Goal: Task Accomplishment & Management: Complete application form

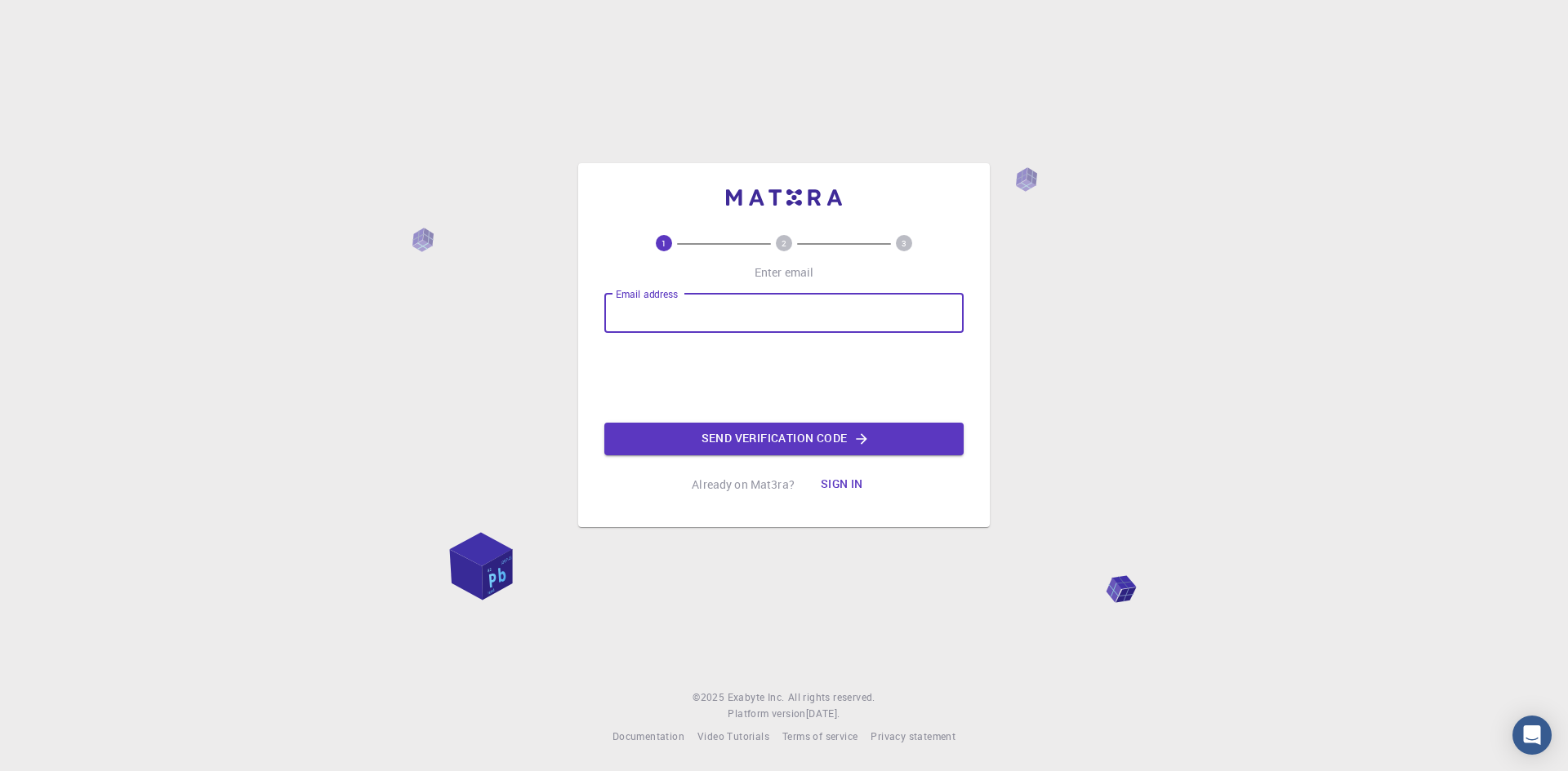
click at [936, 317] on input "Email address" at bounding box center [784, 313] width 359 height 39
click at [836, 475] on button "Sign in" at bounding box center [841, 485] width 68 height 33
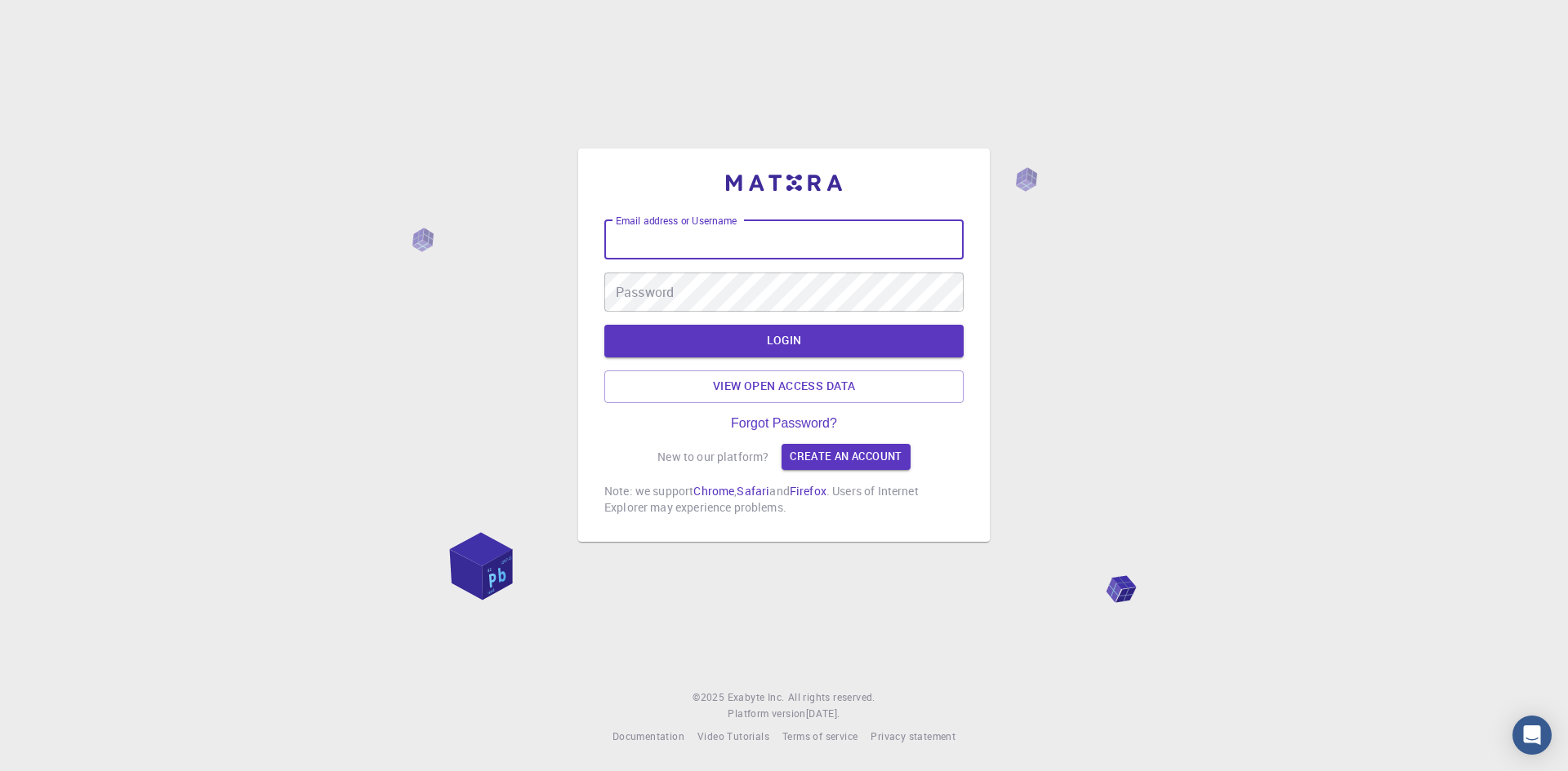
click at [769, 242] on input "Email address or Username" at bounding box center [784, 240] width 359 height 39
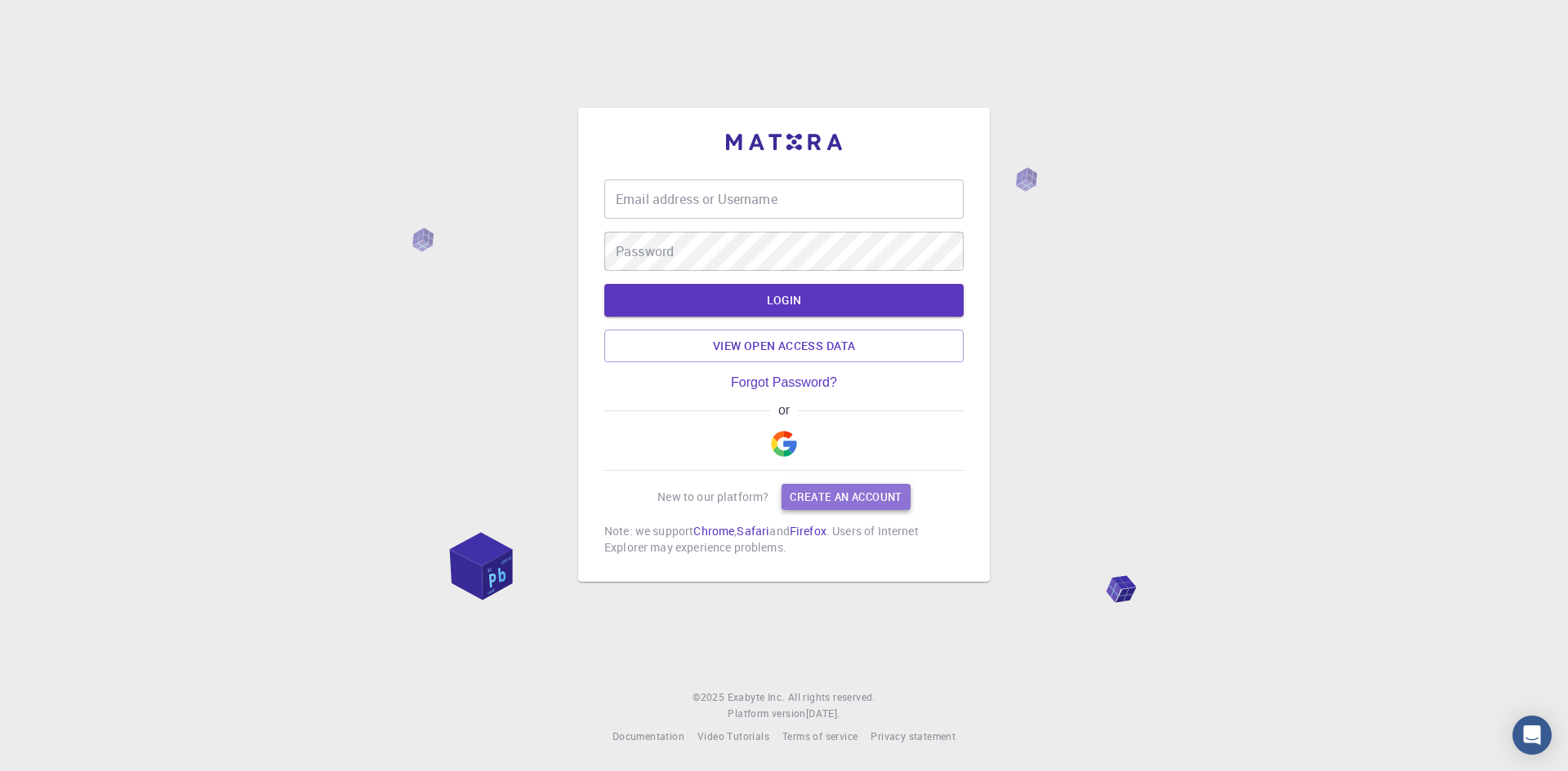
click at [817, 487] on link "Create an account" at bounding box center [846, 497] width 128 height 27
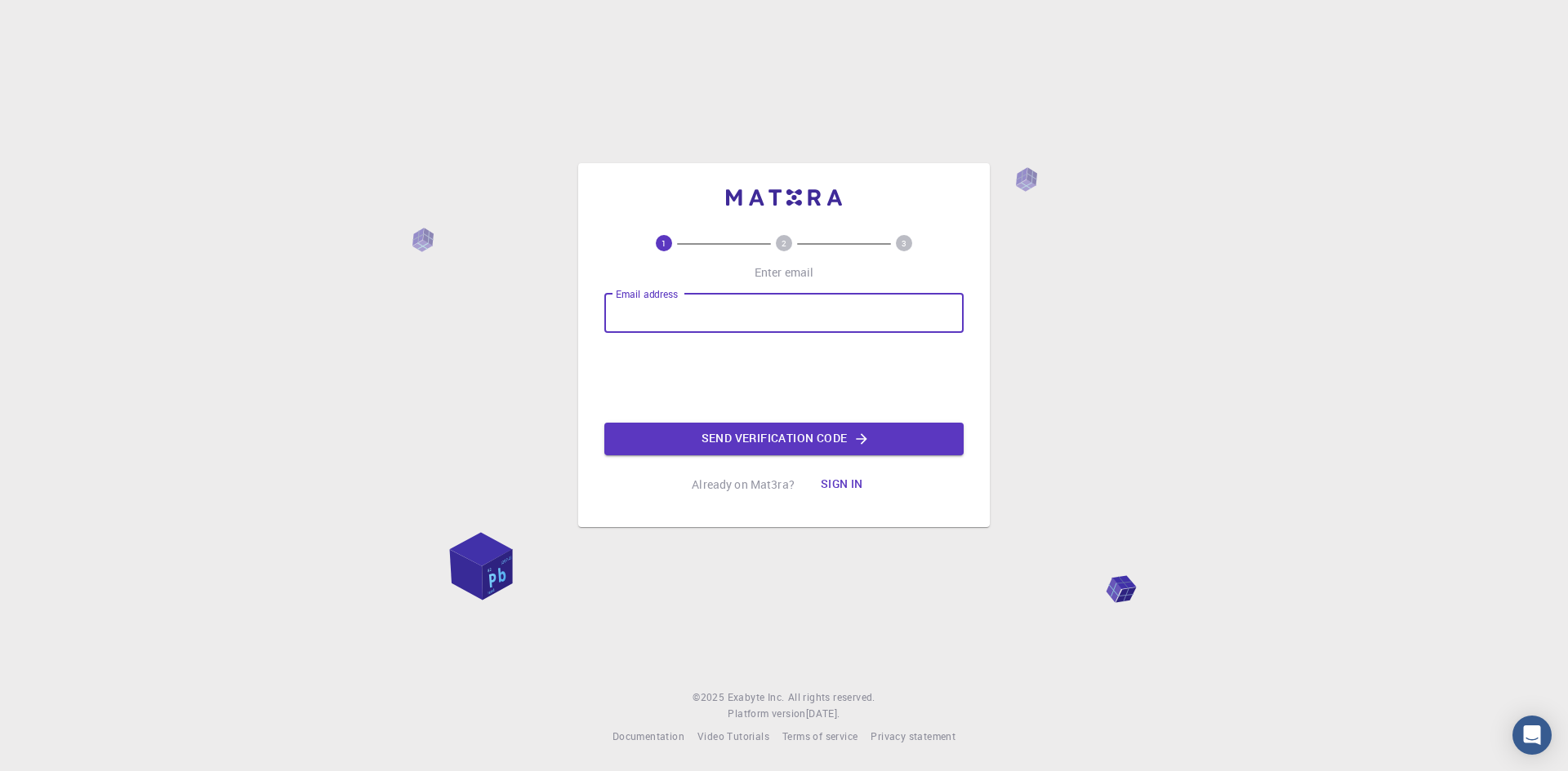
click at [757, 297] on input "Email address" at bounding box center [784, 313] width 359 height 39
type input "[EMAIL_ADDRESS][DOMAIN_NAME]"
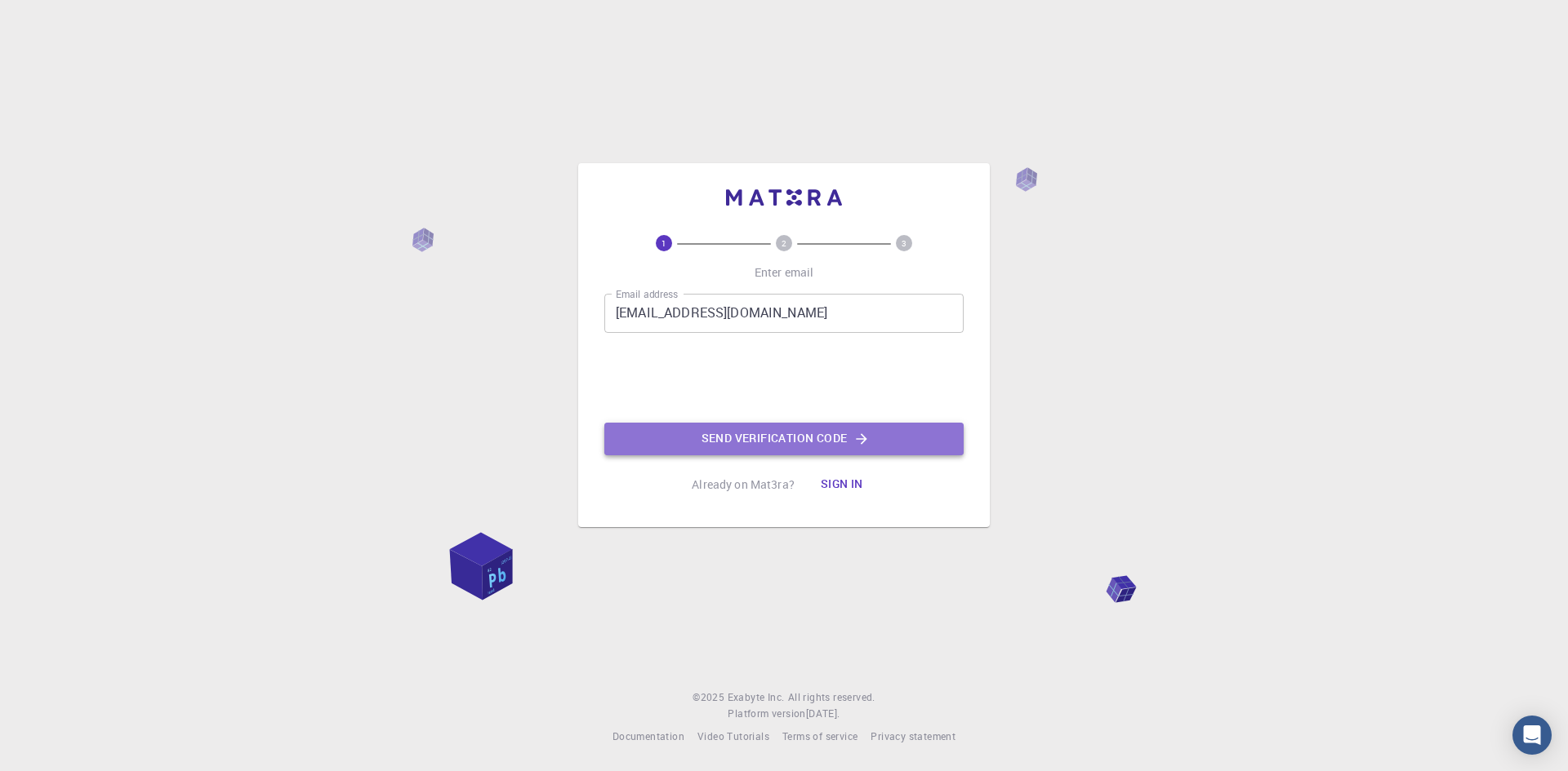
click at [749, 445] on button "Send verification code" at bounding box center [784, 439] width 359 height 33
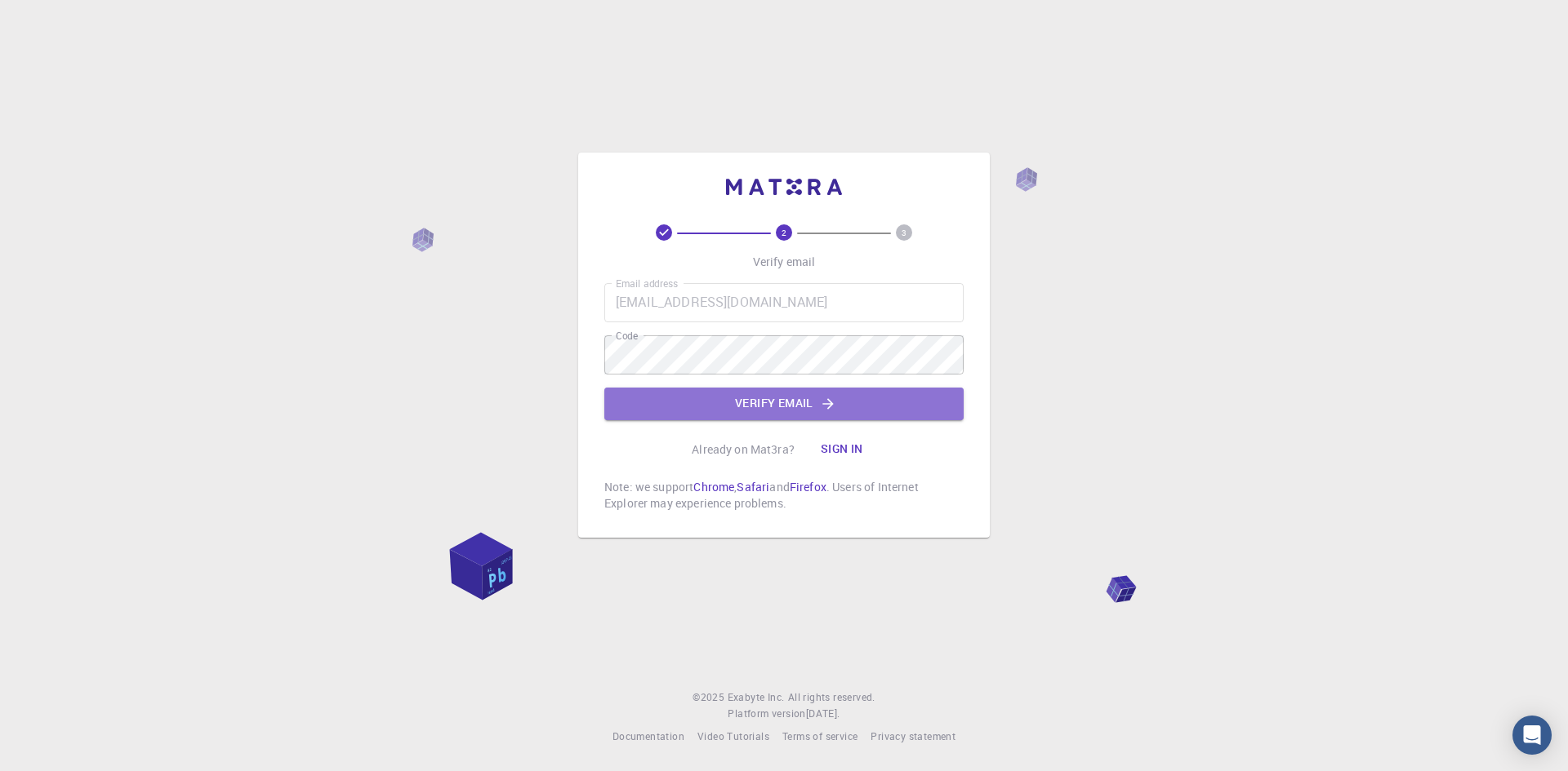
click at [769, 408] on button "Verify email" at bounding box center [784, 404] width 359 height 33
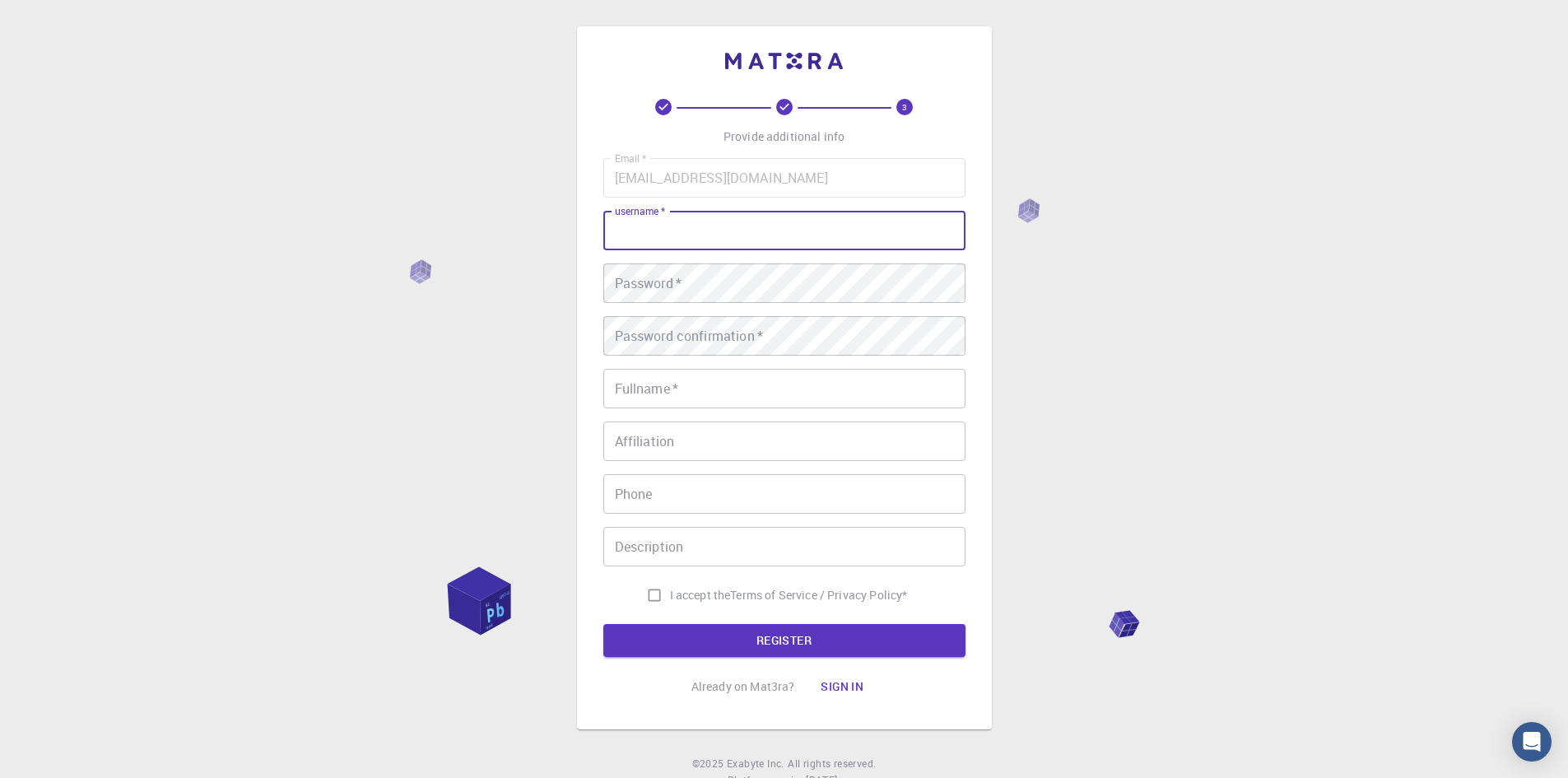
click at [786, 225] on input "username   *" at bounding box center [784, 231] width 362 height 40
type input "hnbgtfvrd"
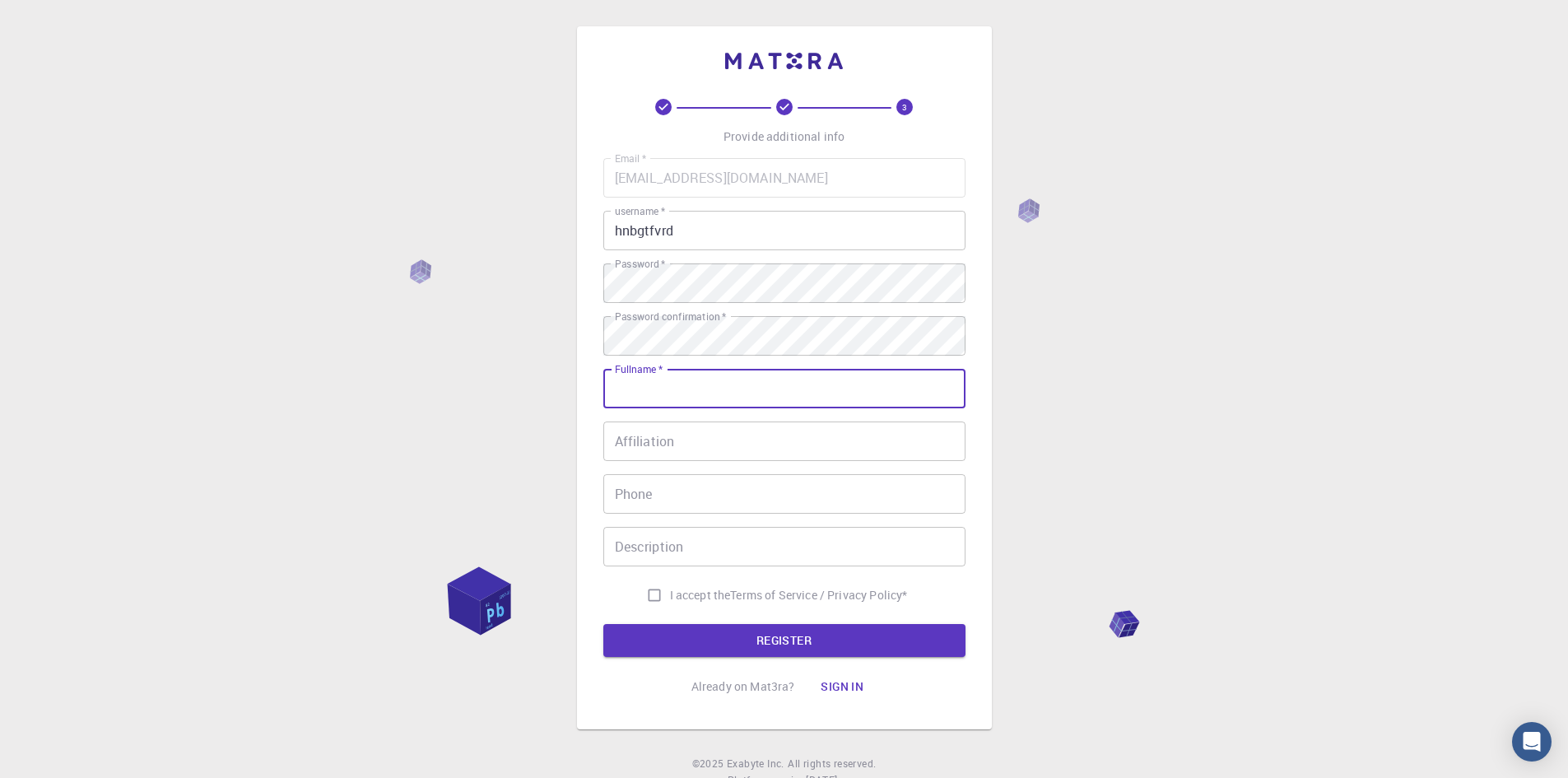
click at [696, 386] on input "Fullname   *" at bounding box center [784, 389] width 362 height 40
type input "sdfgbhjn"
click at [714, 450] on input "Affiliation" at bounding box center [784, 441] width 362 height 40
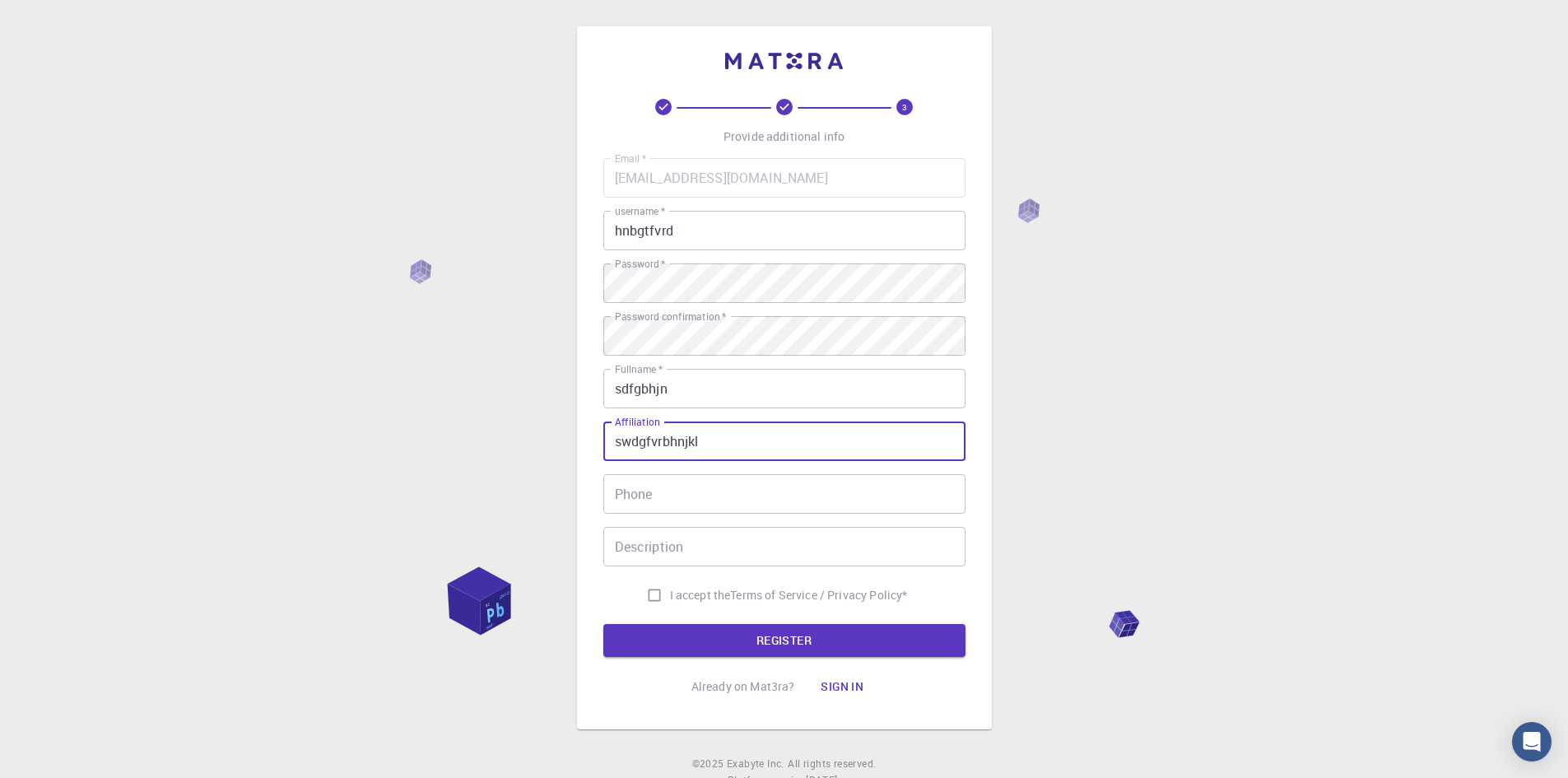
type input "swdgfvrbhnjkl"
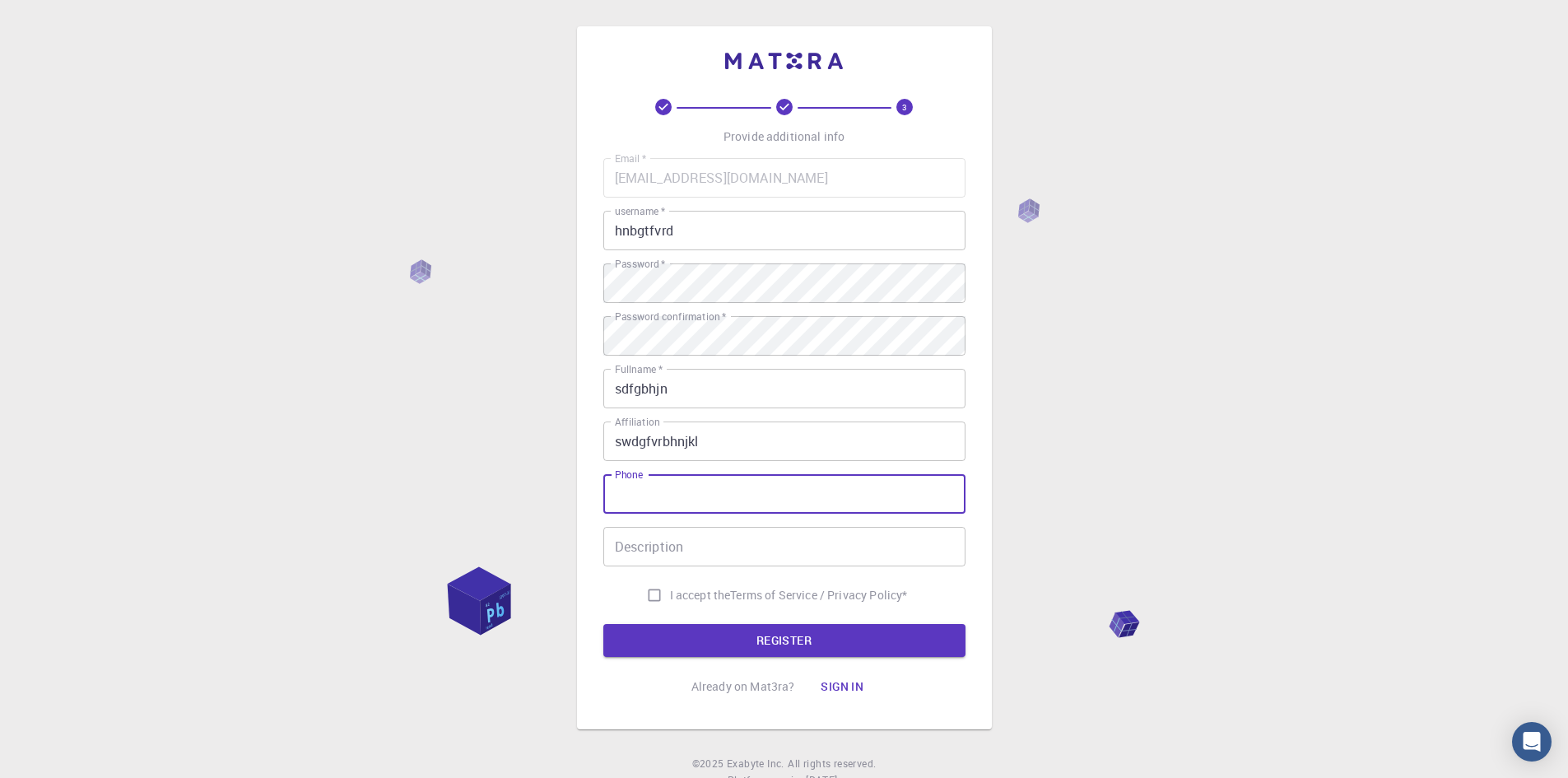
click at [730, 491] on input "Phone" at bounding box center [784, 494] width 362 height 40
type input "078911551"
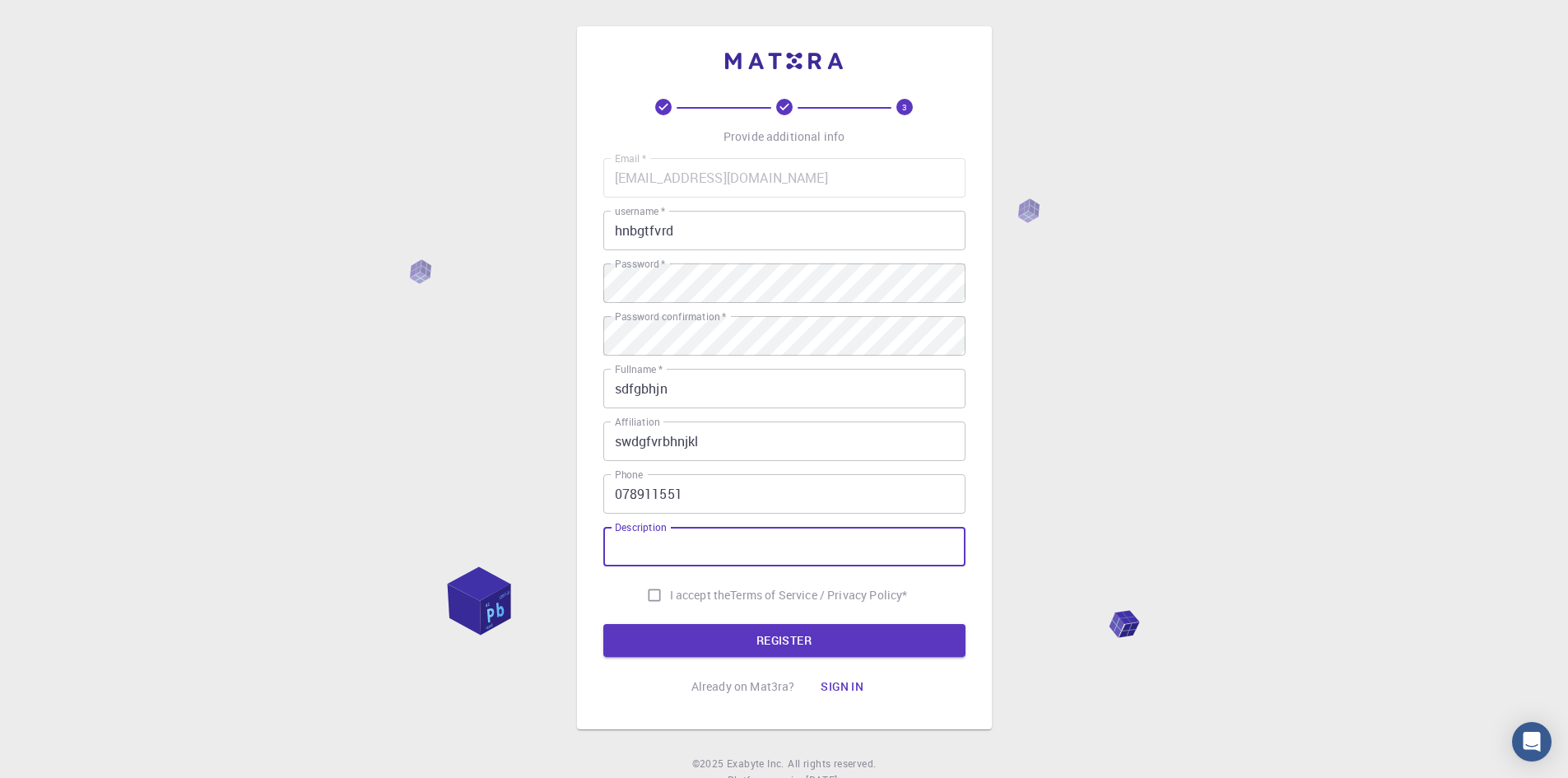
click at [759, 546] on input "Description" at bounding box center [784, 547] width 362 height 40
click at [747, 546] on input "lgdbybdazx" at bounding box center [784, 547] width 362 height 40
type input "lgdbybdazx[POIUYTREWQ"
click at [652, 599] on input "I accept the Terms of Service / Privacy Policy *" at bounding box center [654, 596] width 31 height 31
checkbox input "true"
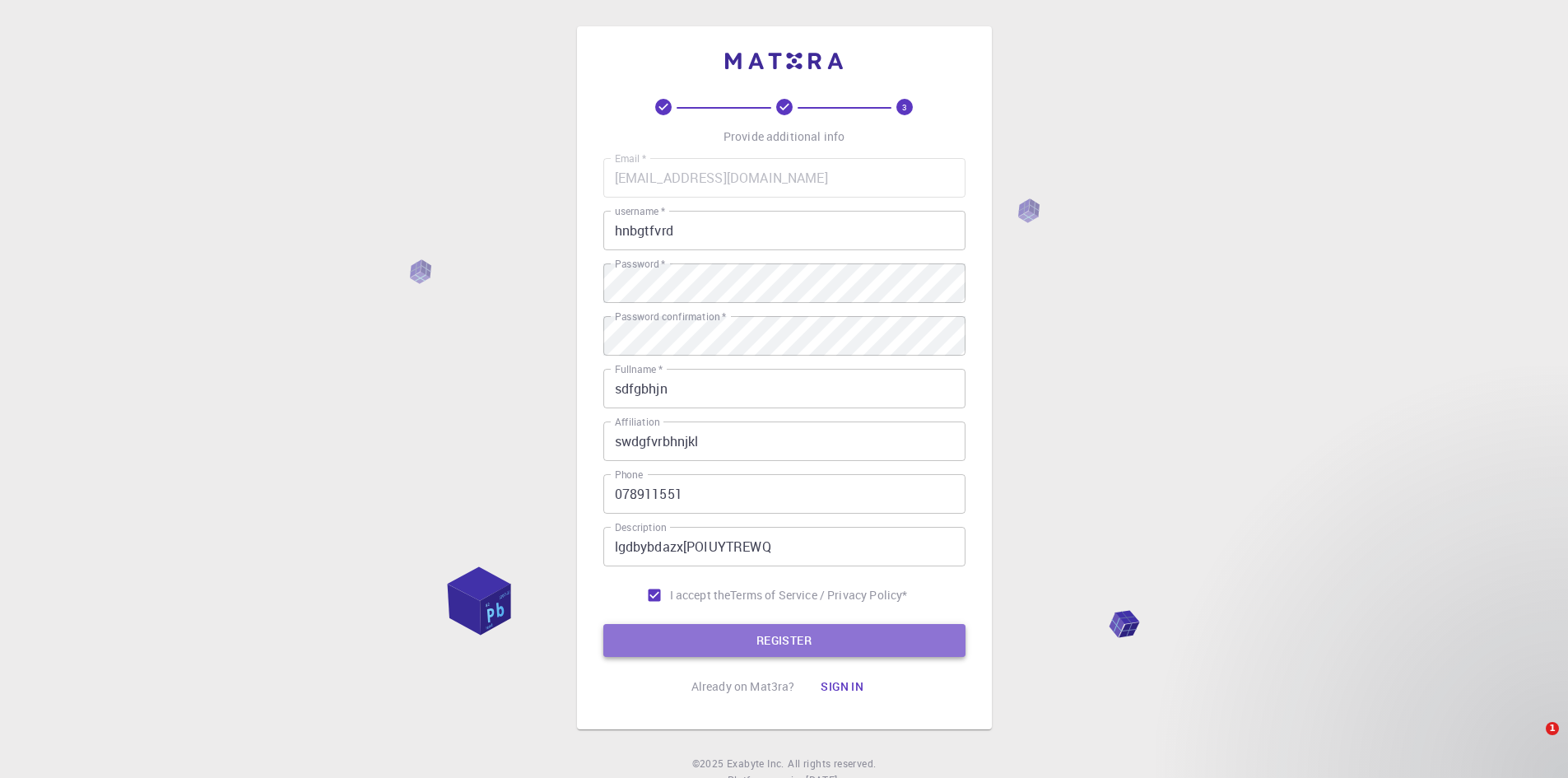
click at [697, 637] on button "REGISTER" at bounding box center [784, 641] width 362 height 33
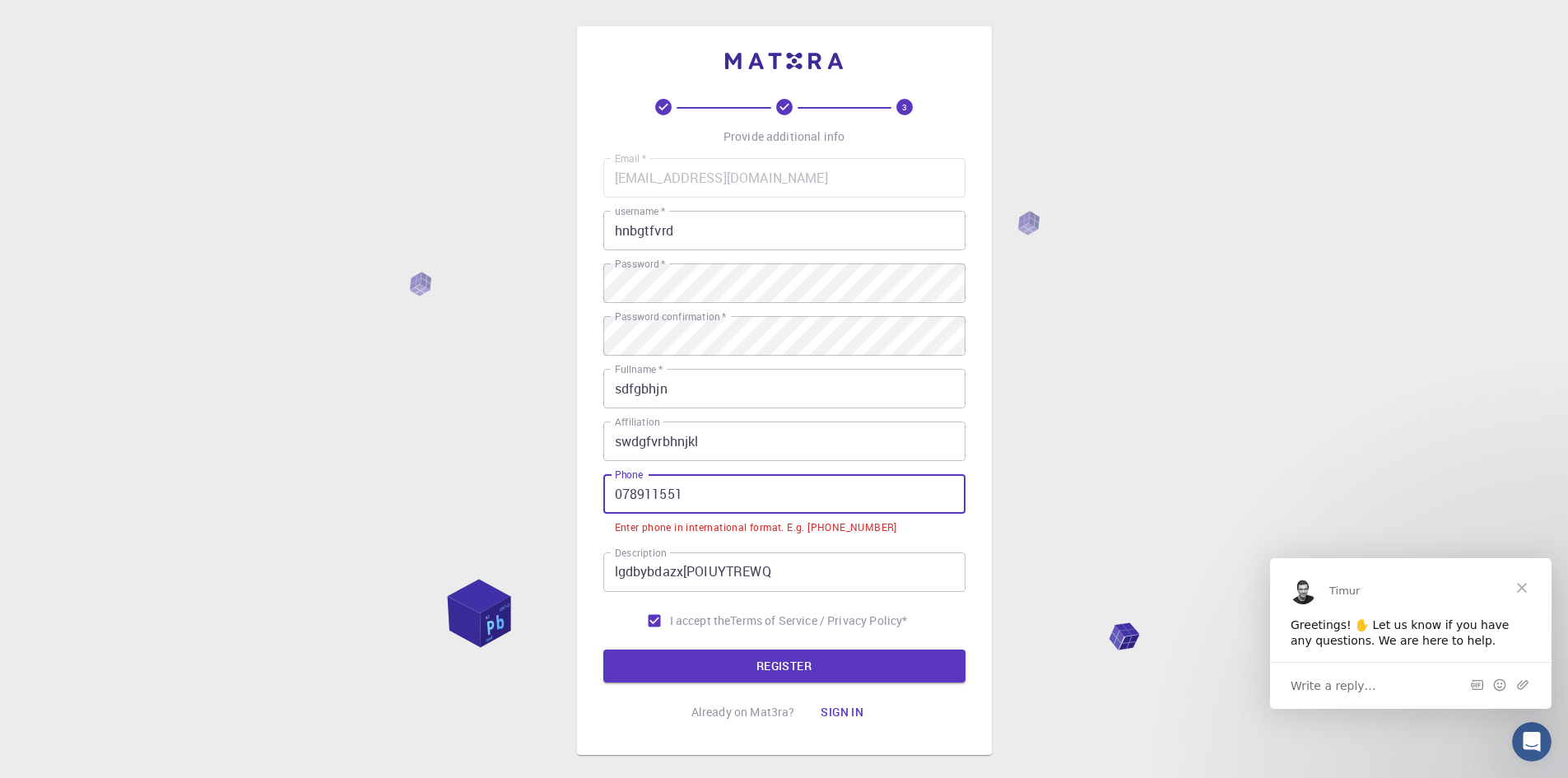
click at [615, 497] on input "078911551" at bounding box center [784, 494] width 362 height 40
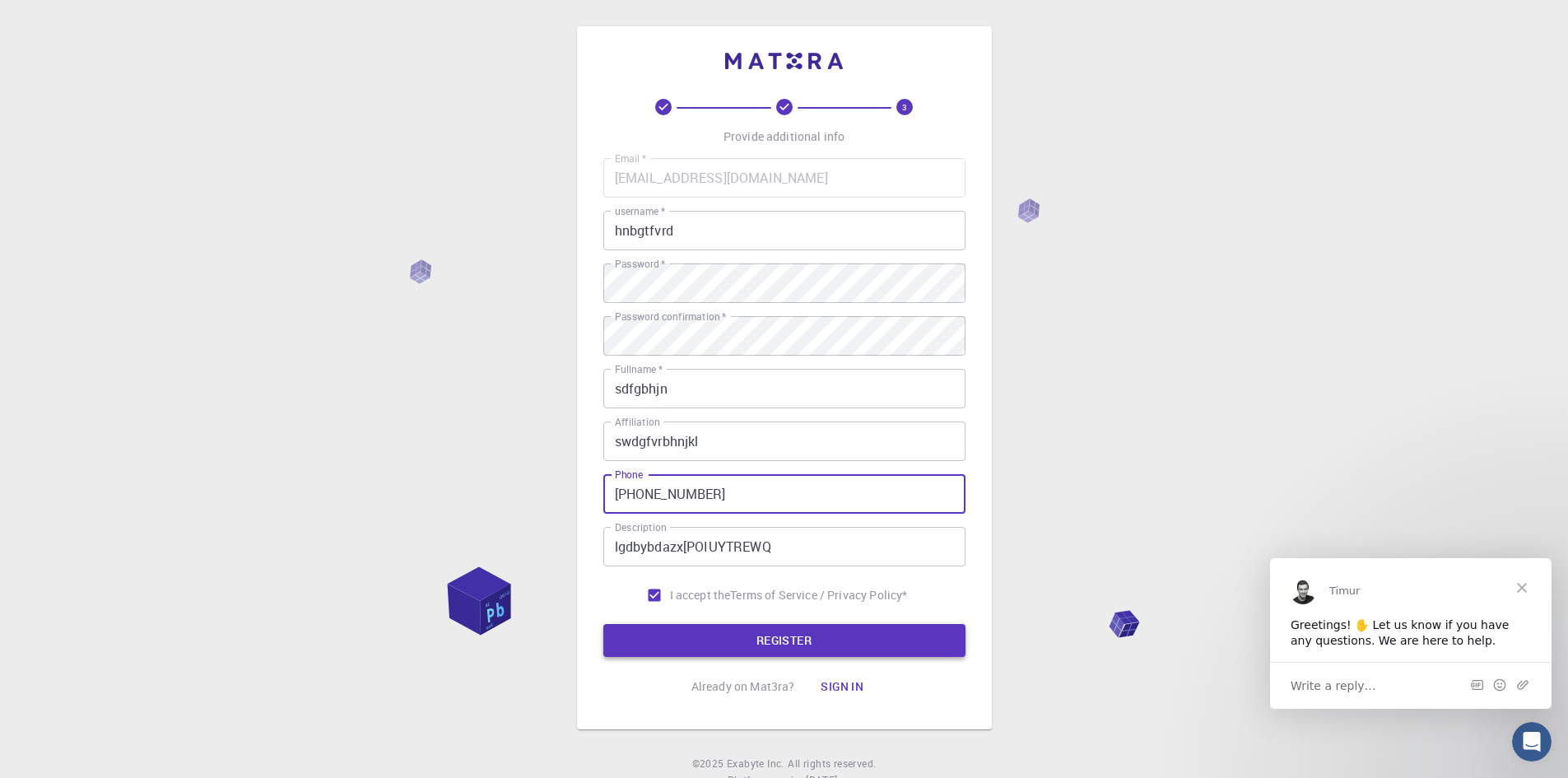
type input "[PHONE_NUMBER]"
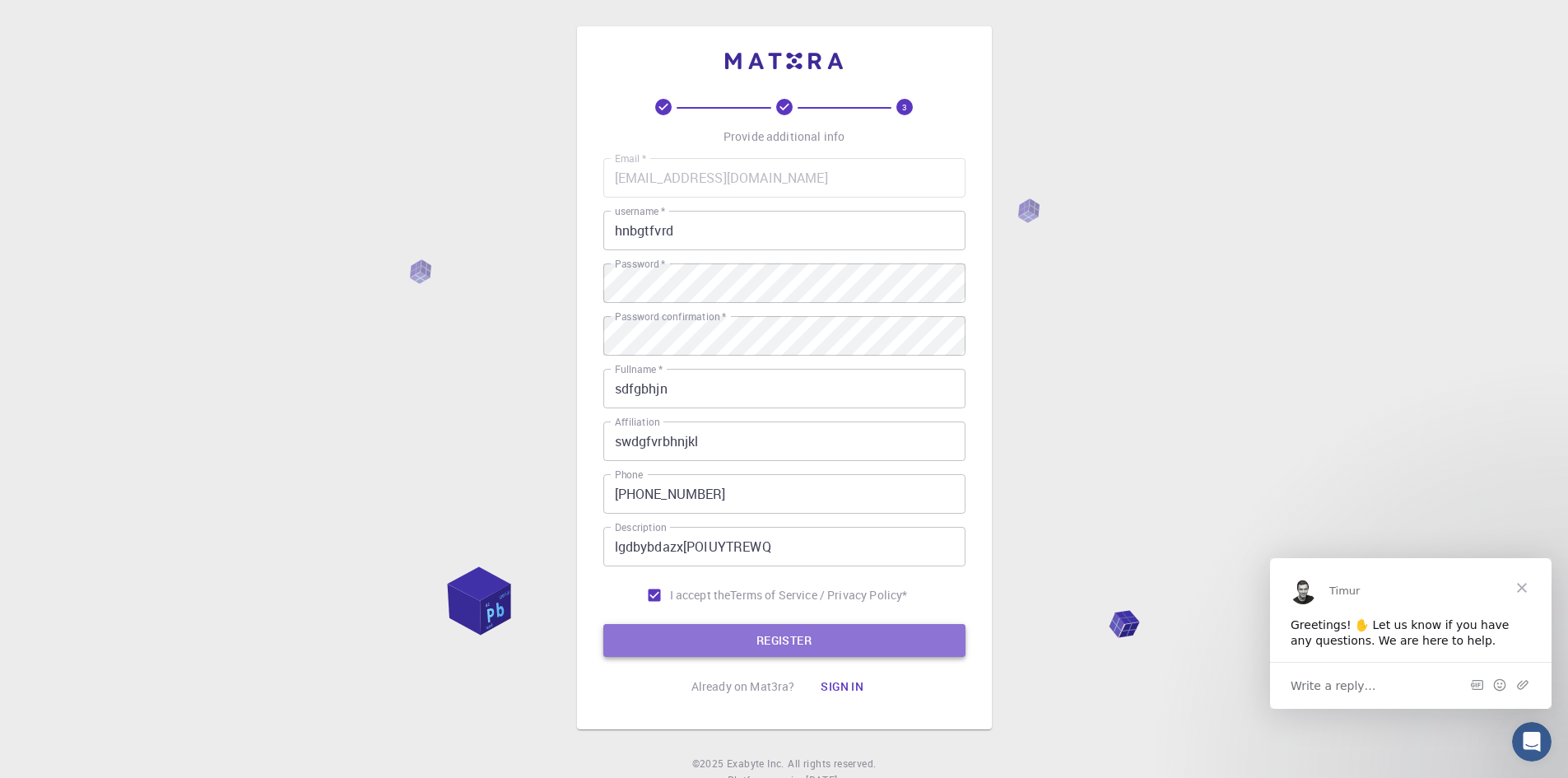
click at [752, 648] on button "REGISTER" at bounding box center [784, 641] width 362 height 33
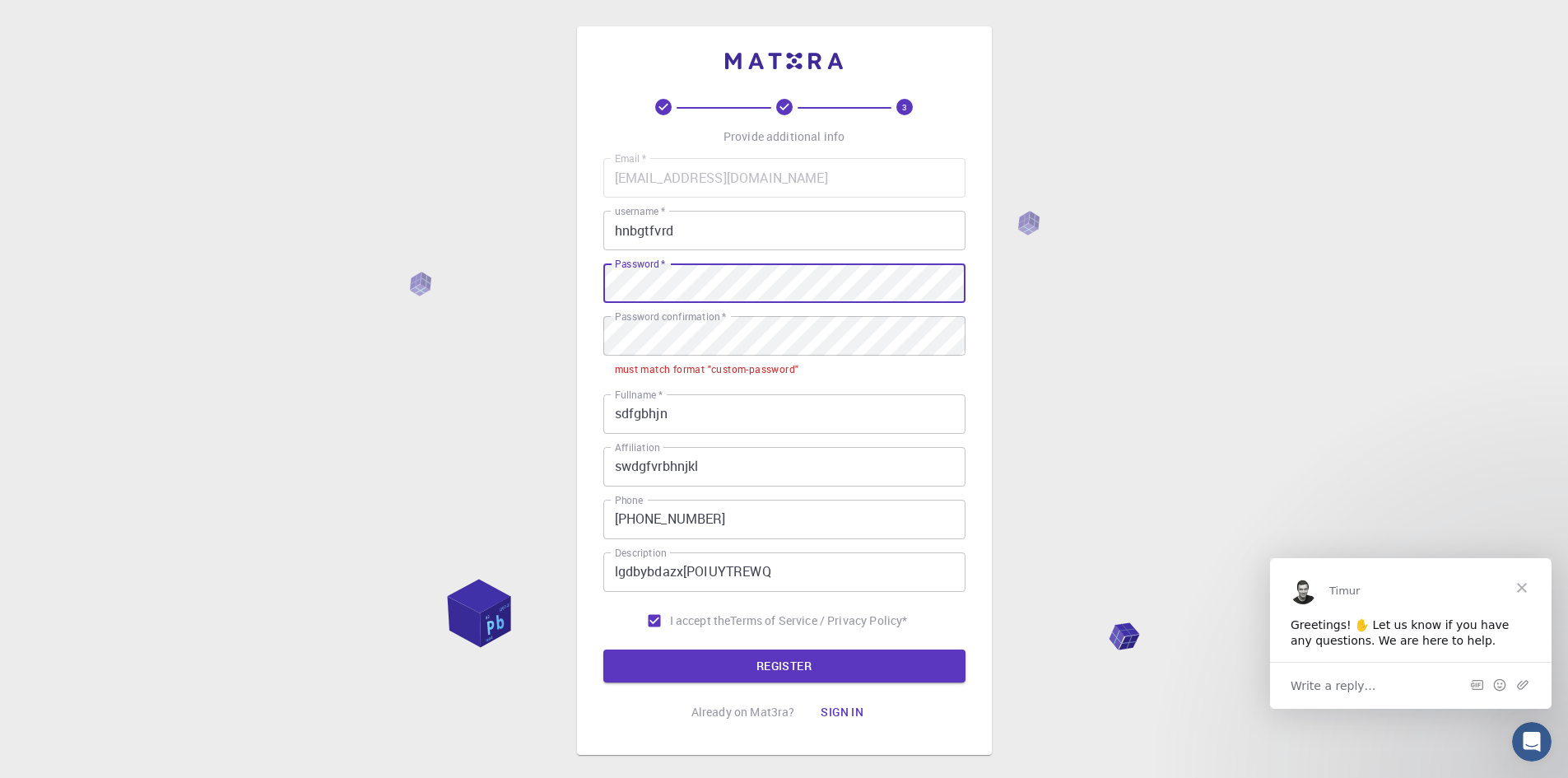
click at [754, 424] on input "sdfgbhjn" at bounding box center [784, 414] width 362 height 40
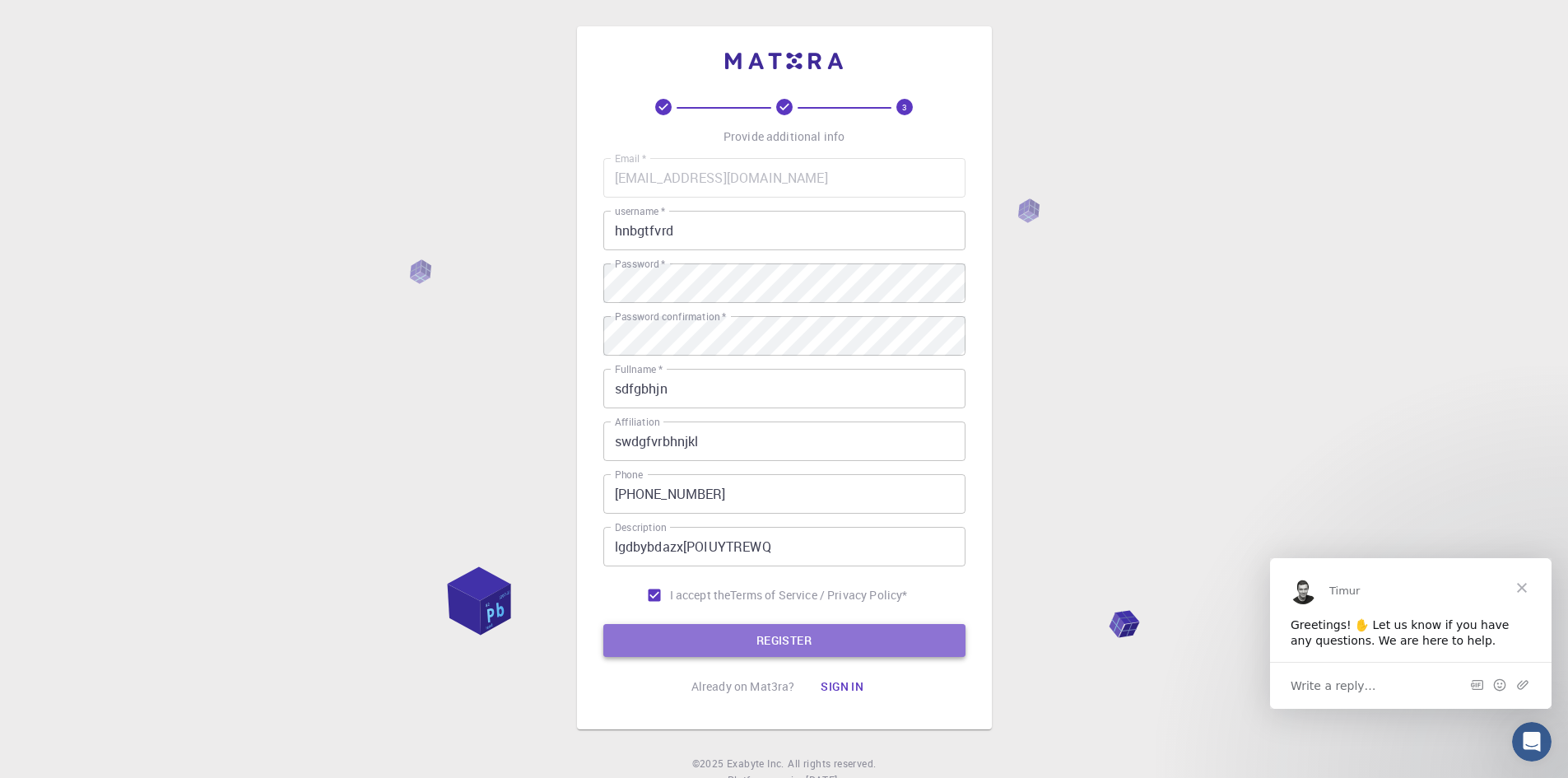
click at [776, 653] on button "REGISTER" at bounding box center [784, 641] width 362 height 33
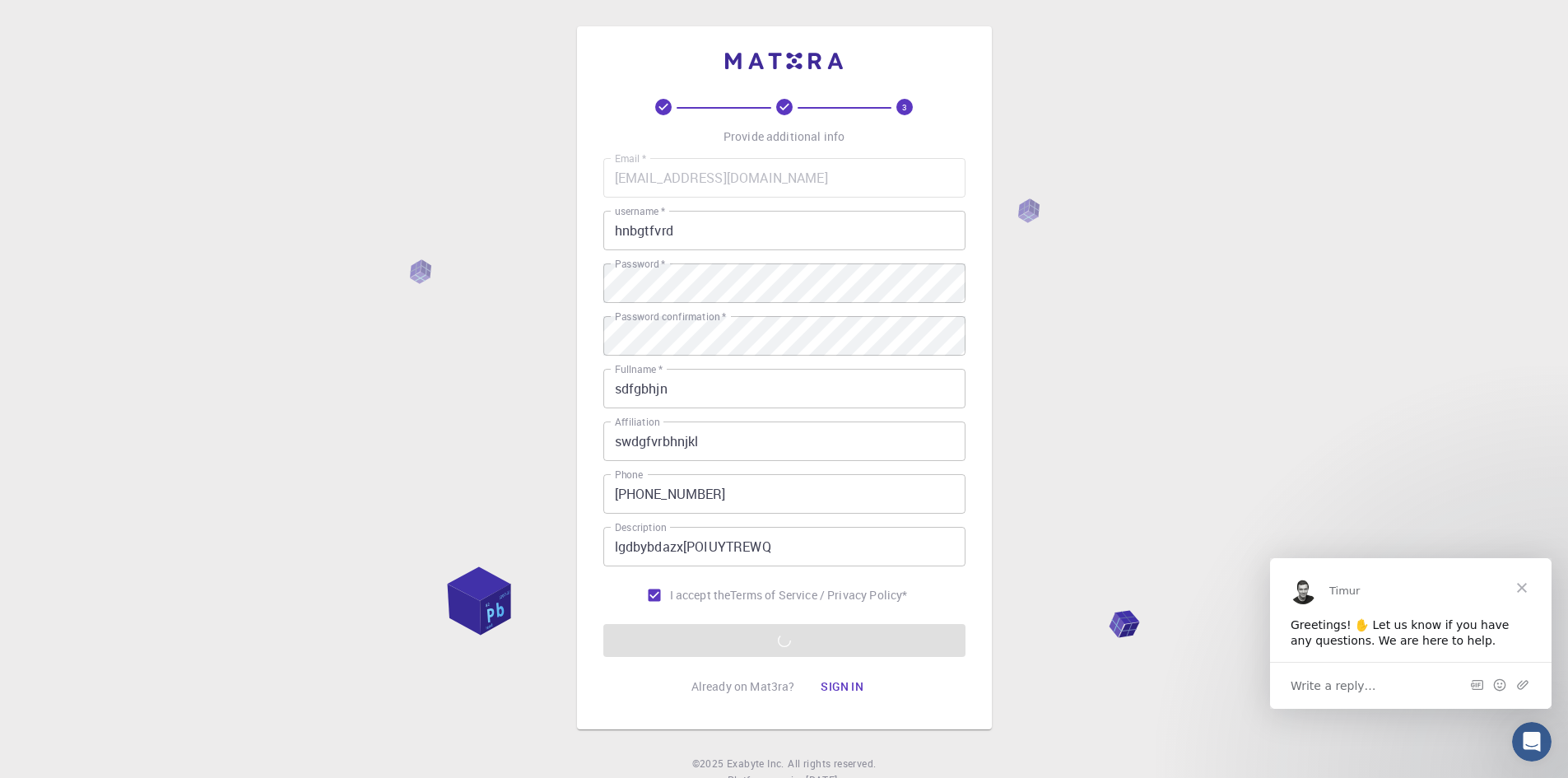
click at [1552, 421] on div "3 Provide additional info Email   * [EMAIL_ADDRESS][DOMAIN_NAME] Email   * user…" at bounding box center [784, 419] width 1568 height 838
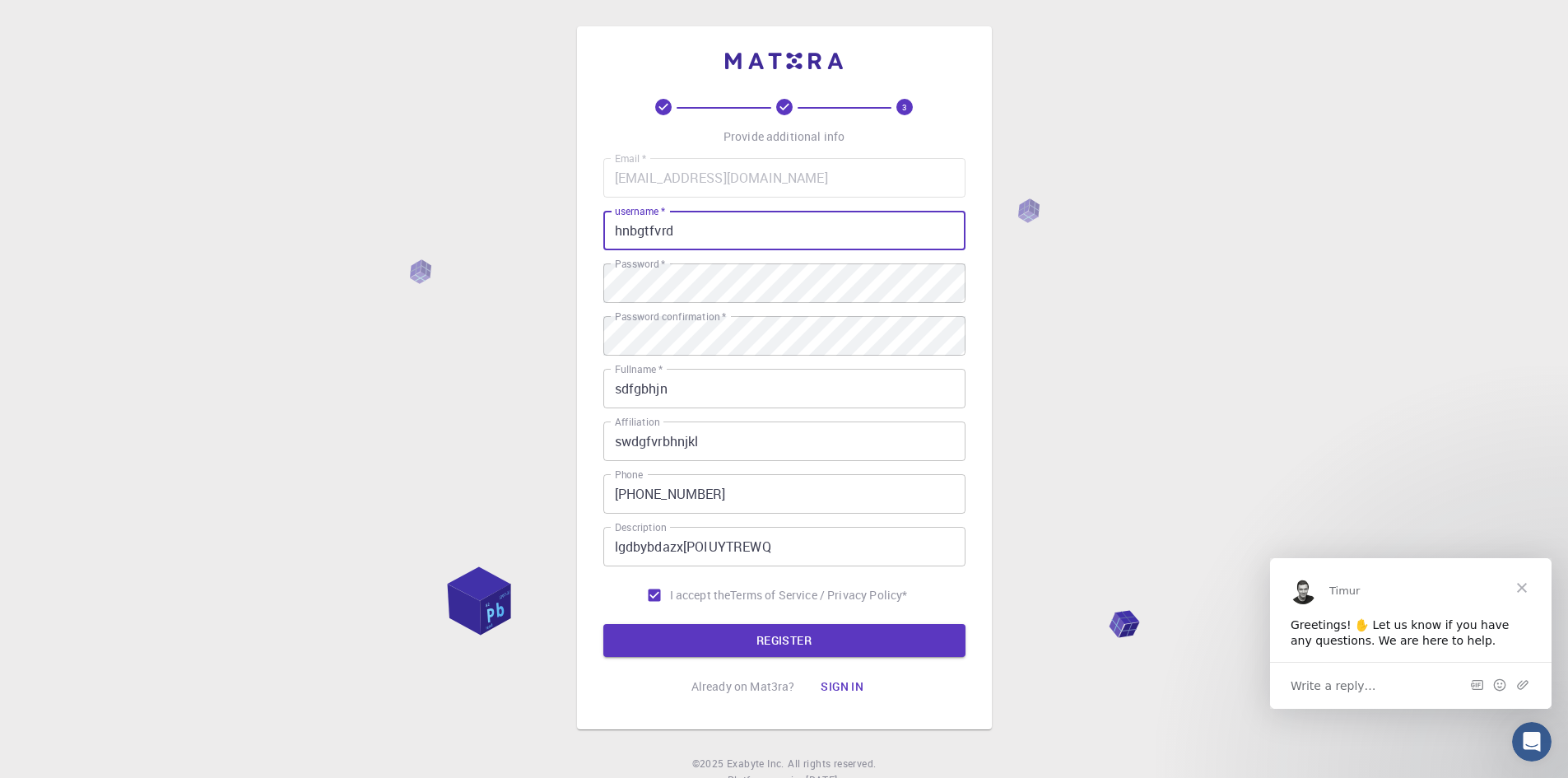
drag, startPoint x: 706, startPoint y: 237, endPoint x: 561, endPoint y: 229, distance: 145.2
click at [561, 229] on div "3 Provide additional info Email   * [EMAIL_ADDRESS][DOMAIN_NAME] Email   * user…" at bounding box center [784, 419] width 1568 height 838
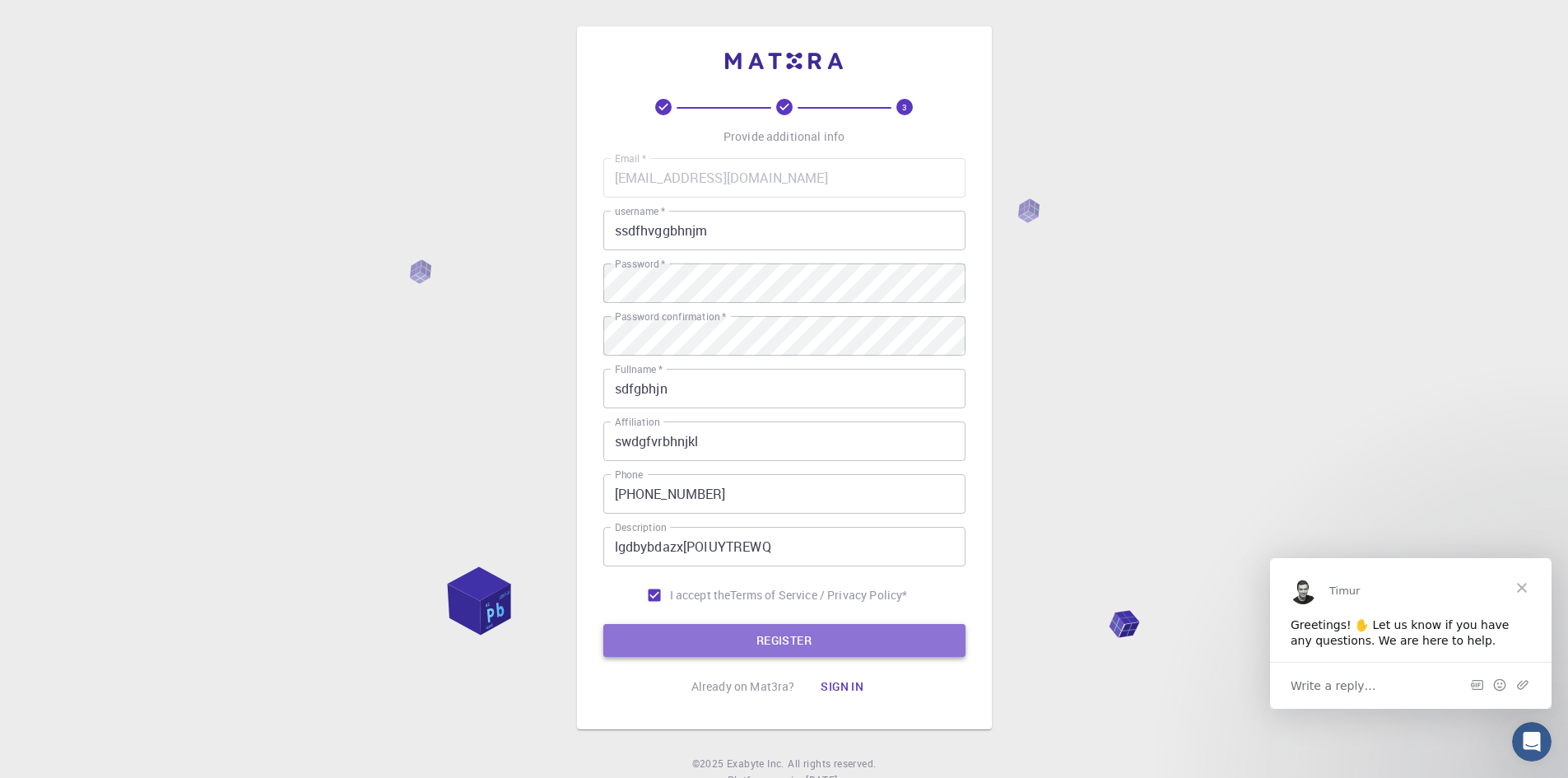
click at [737, 635] on button "REGISTER" at bounding box center [784, 641] width 362 height 33
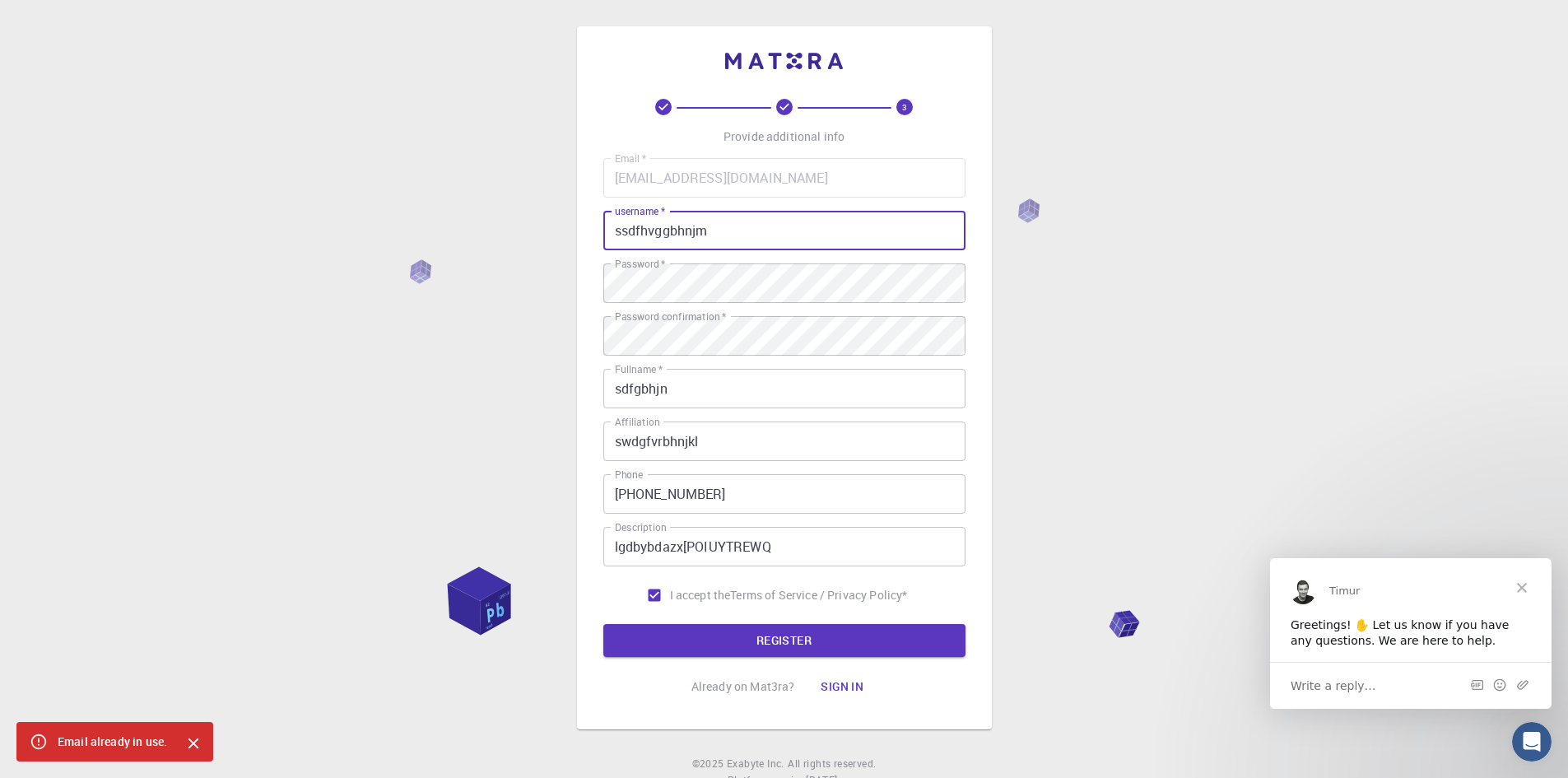
drag, startPoint x: 711, startPoint y: 231, endPoint x: 548, endPoint y: 256, distance: 164.9
click at [548, 256] on div "3 Provide additional info Email   * [EMAIL_ADDRESS][DOMAIN_NAME] Email   * user…" at bounding box center [784, 419] width 1568 height 838
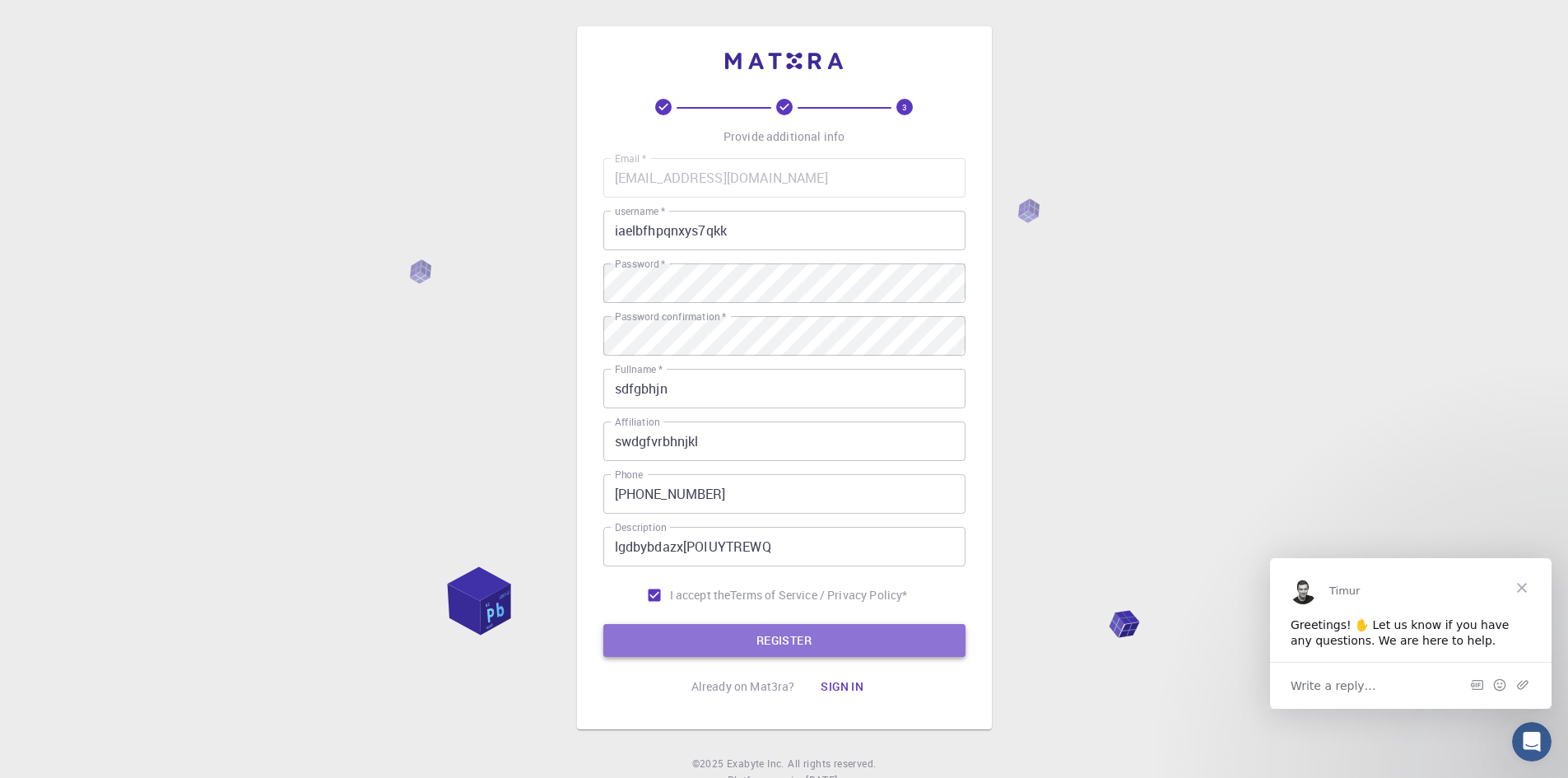
click at [779, 648] on button "REGISTER" at bounding box center [784, 641] width 362 height 33
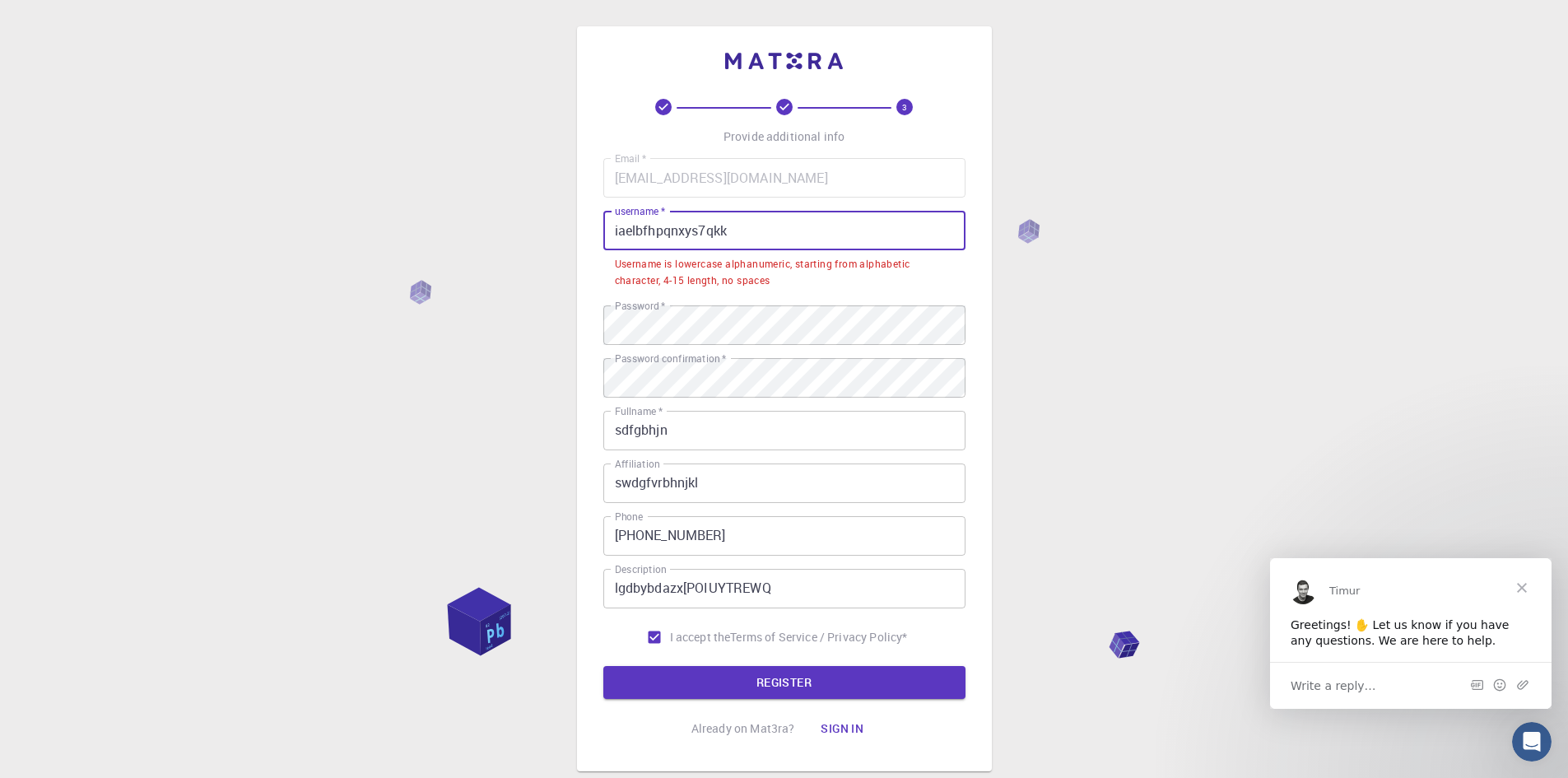
drag, startPoint x: 743, startPoint y: 231, endPoint x: 698, endPoint y: 226, distance: 45.3
click at [698, 226] on input "iaelbfhpqnxys7qkk" at bounding box center [784, 231] width 362 height 40
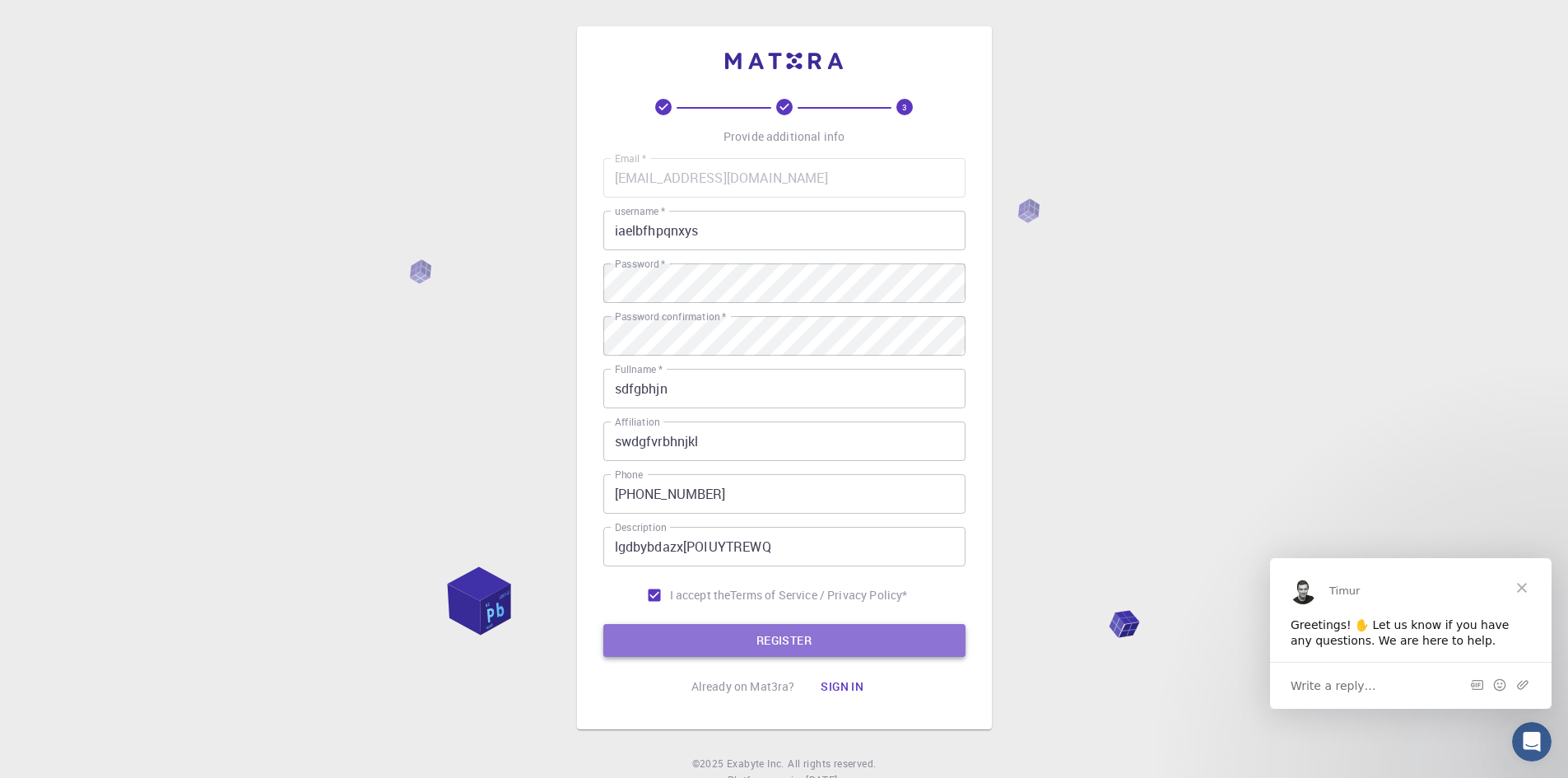
click at [784, 639] on button "REGISTER" at bounding box center [784, 641] width 362 height 33
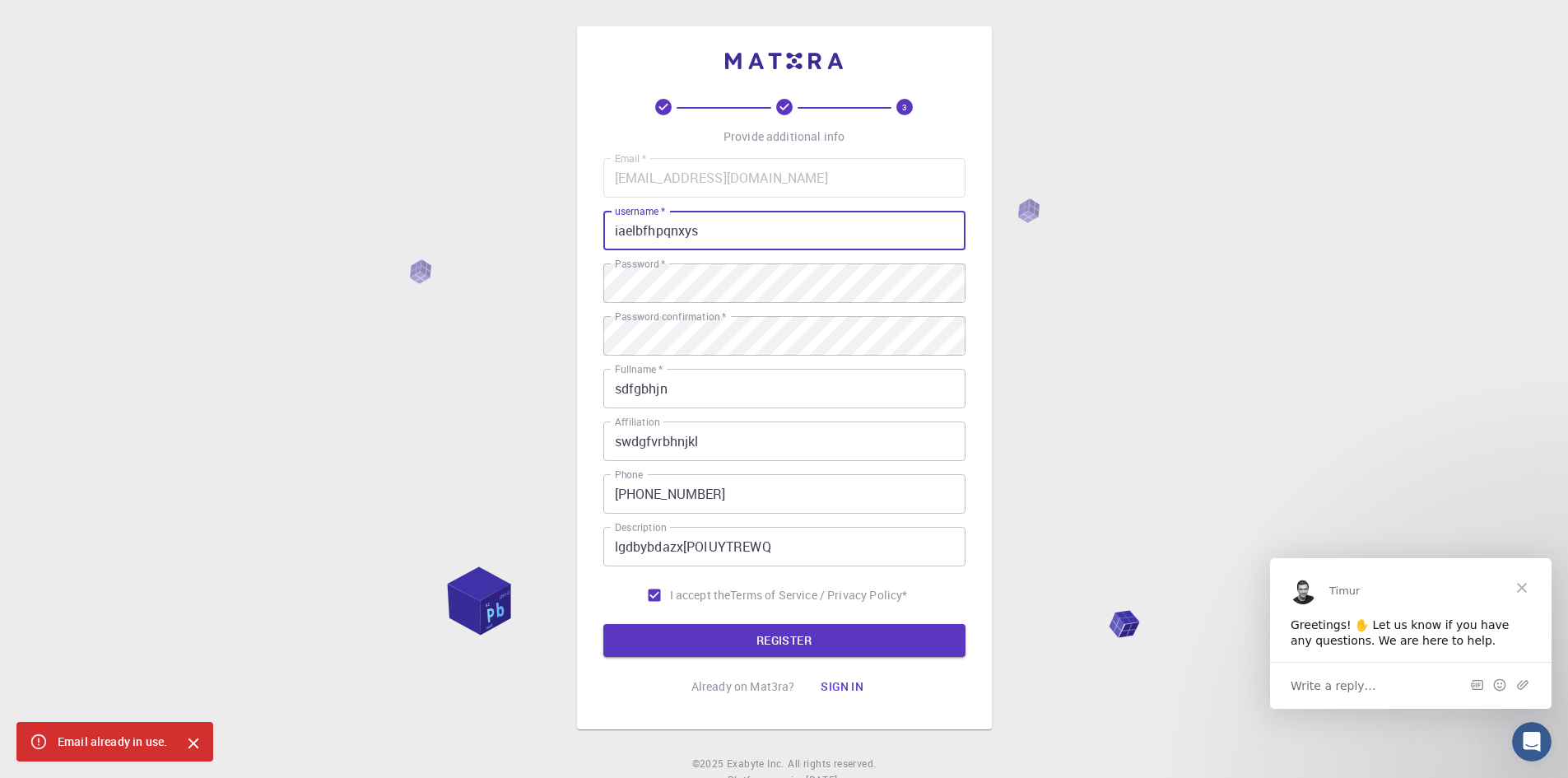
click at [636, 231] on input "iaelbfhpqnxys" at bounding box center [784, 231] width 362 height 40
click at [664, 235] on input "iaelbfhpqnxys" at bounding box center [784, 231] width 362 height 40
click at [692, 234] on input "iaelbfhpqnxys" at bounding box center [784, 231] width 362 height 40
click at [706, 236] on input "iaelbfhpqnxys" at bounding box center [784, 231] width 362 height 40
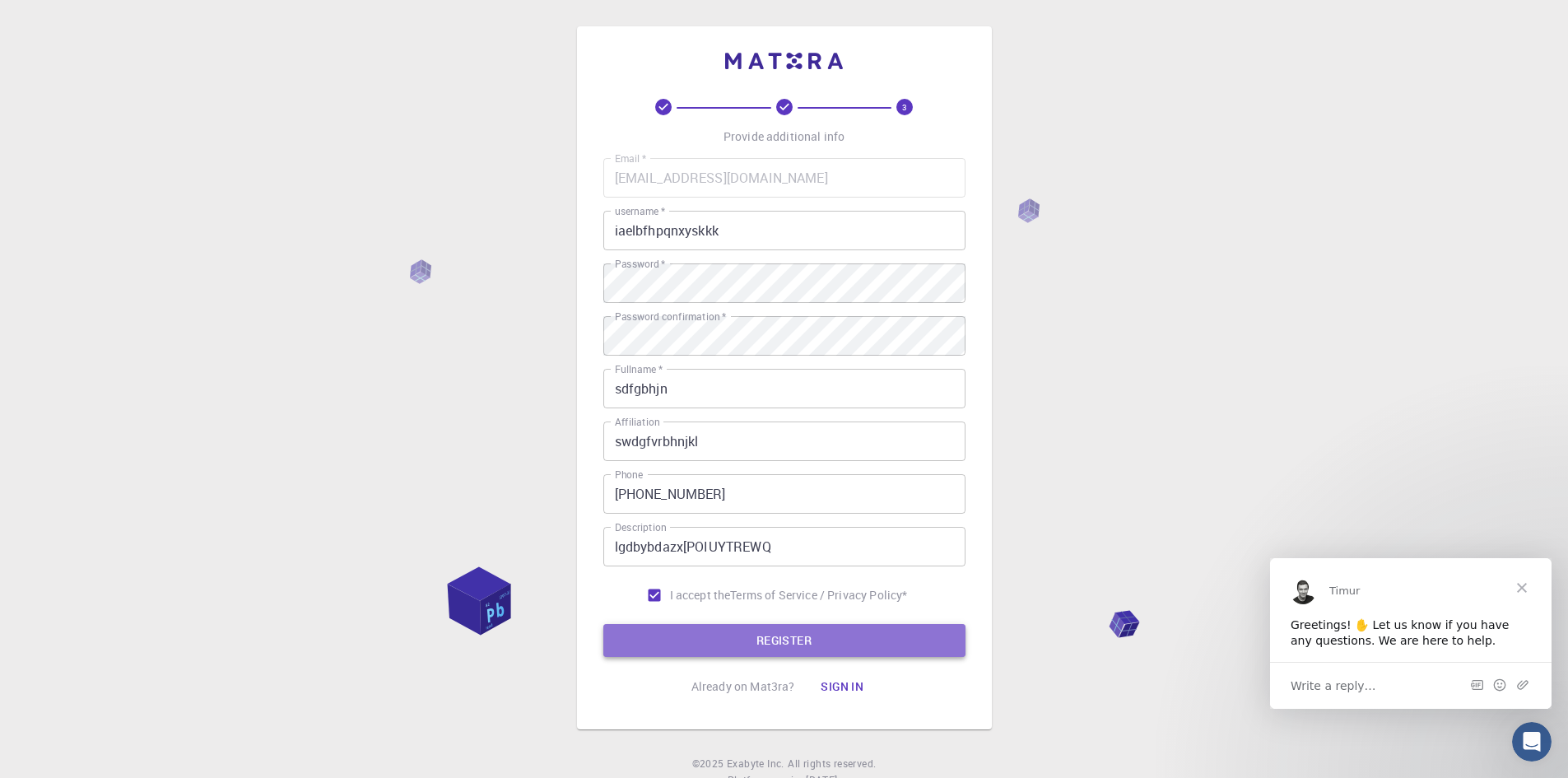
click at [895, 636] on button "REGISTER" at bounding box center [784, 641] width 362 height 33
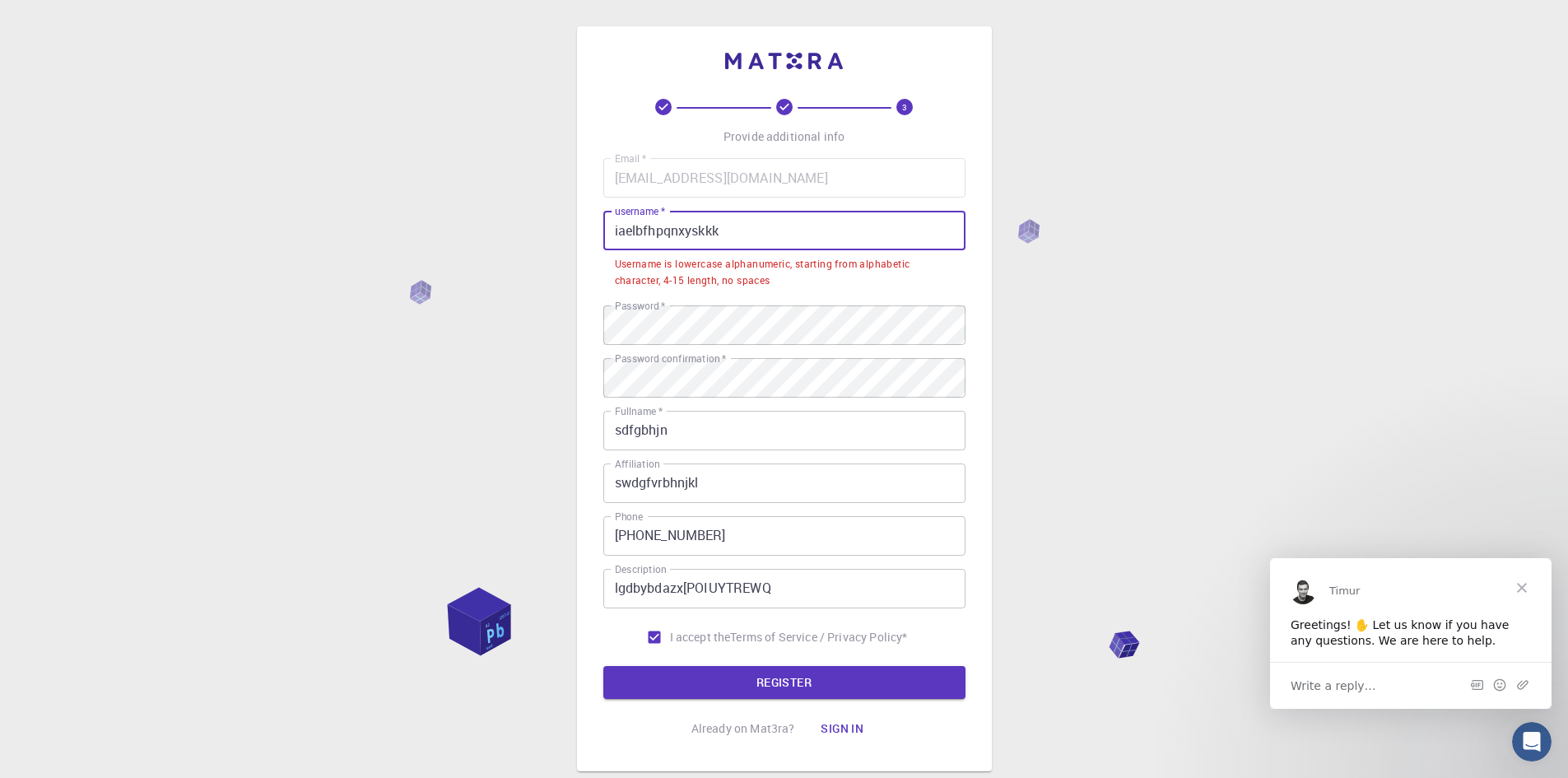
click at [776, 228] on input "iaelbfhpqnxyskkk" at bounding box center [784, 231] width 362 height 40
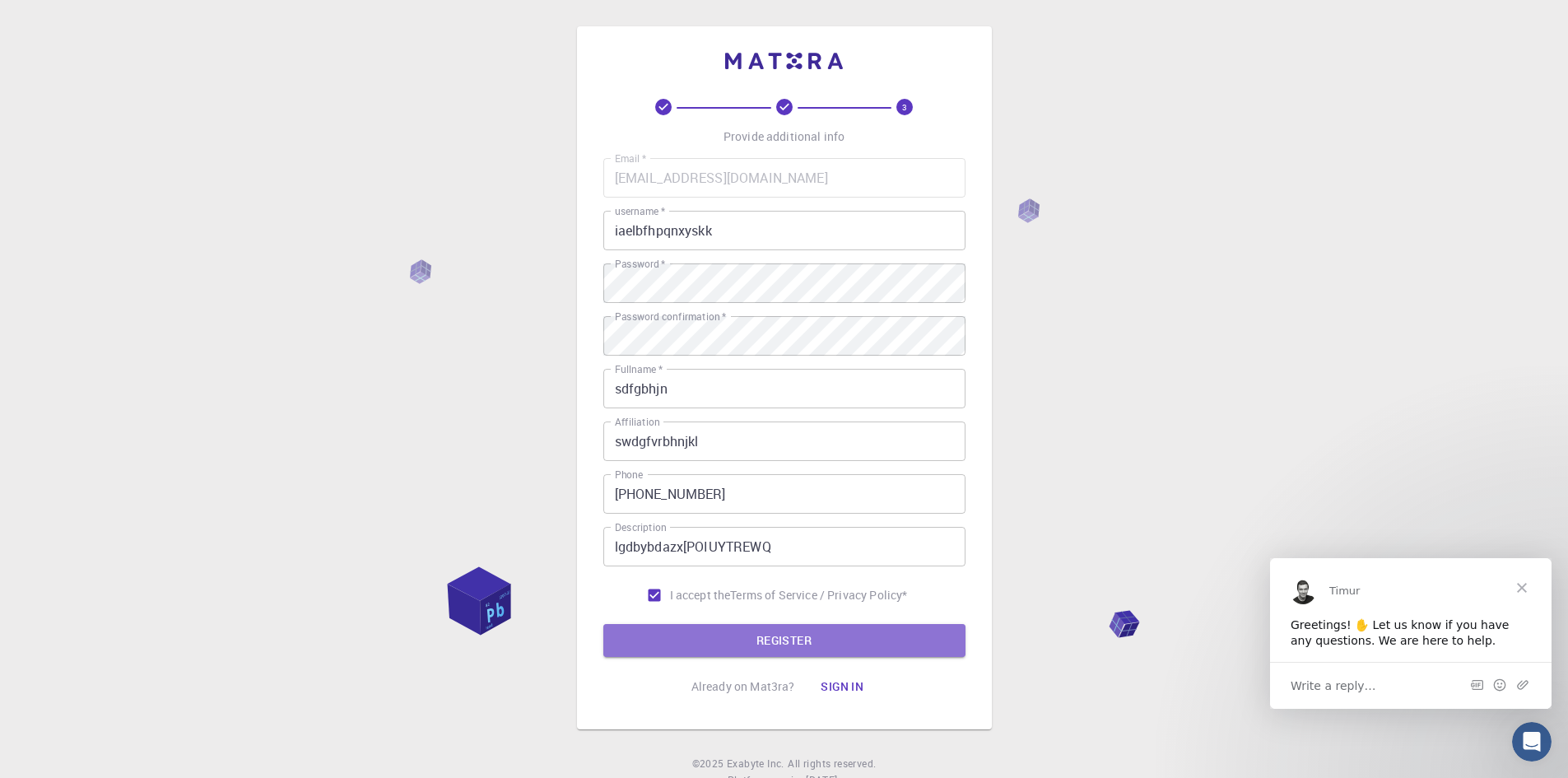
click at [840, 636] on button "REGISTER" at bounding box center [784, 641] width 362 height 33
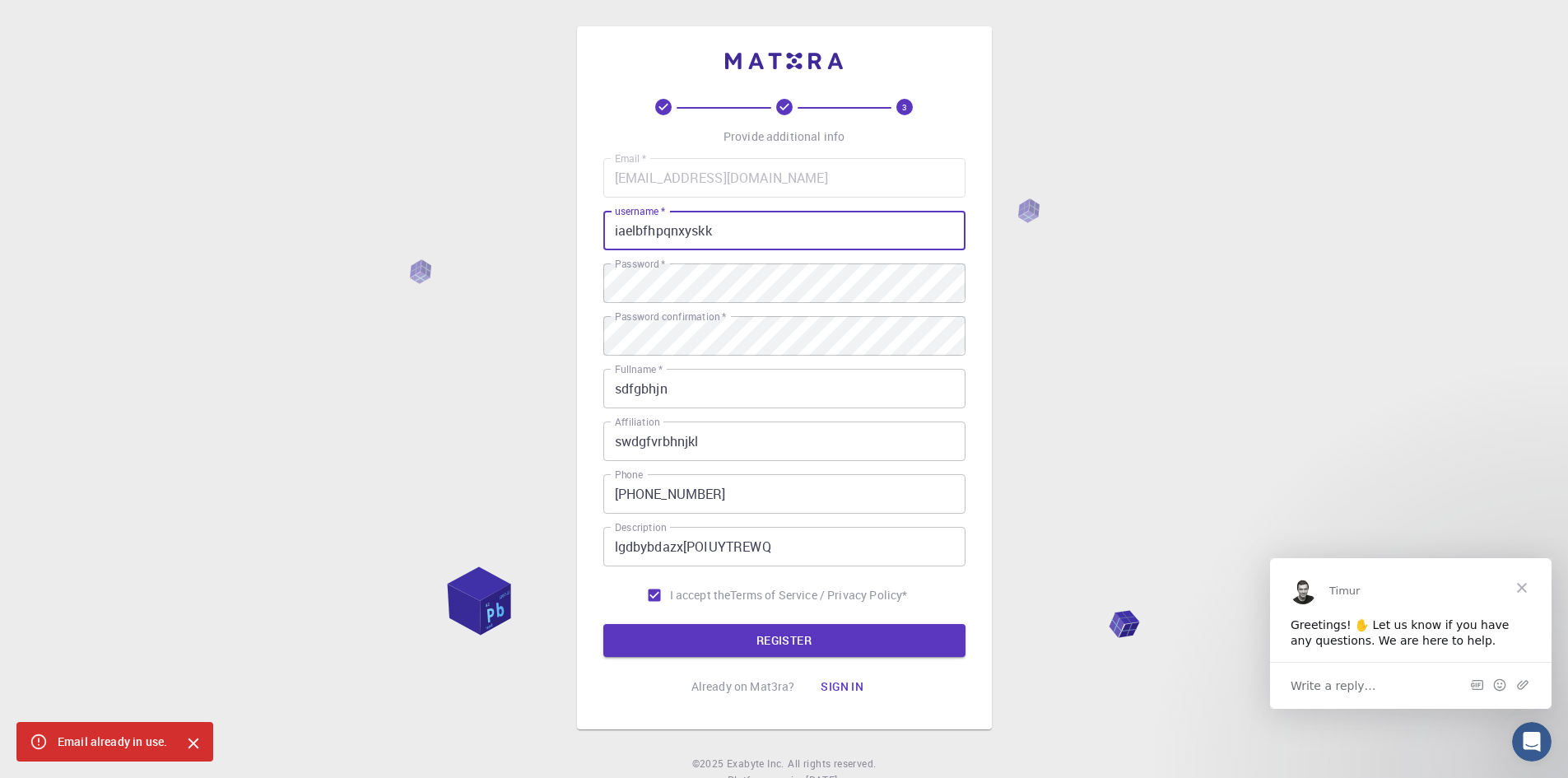
drag, startPoint x: 699, startPoint y: 232, endPoint x: 645, endPoint y: 225, distance: 54.5
click at [645, 225] on input "iaelbfhpqnxyskk" at bounding box center [784, 231] width 362 height 40
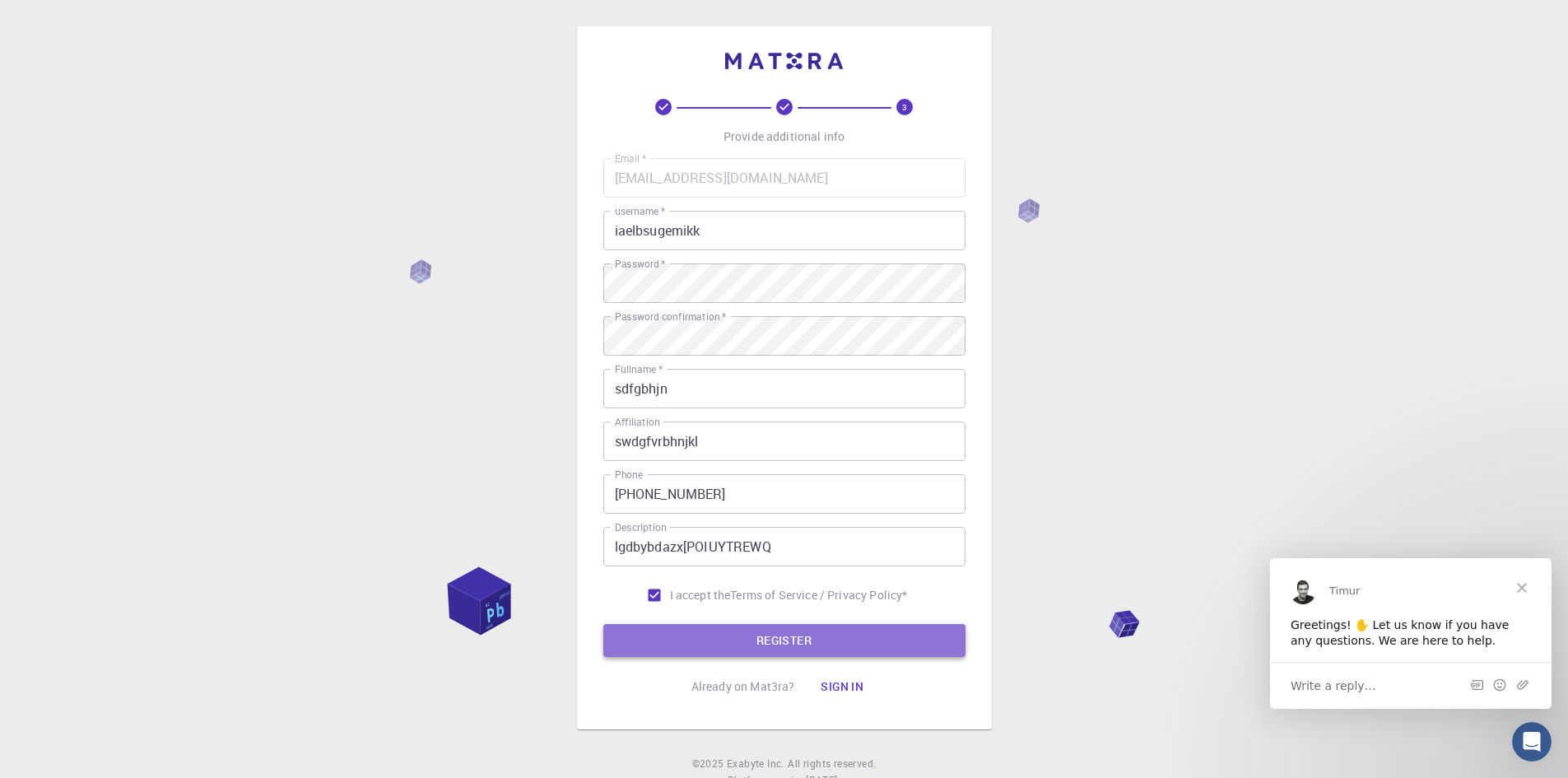
click at [951, 636] on button "REGISTER" at bounding box center [784, 641] width 362 height 33
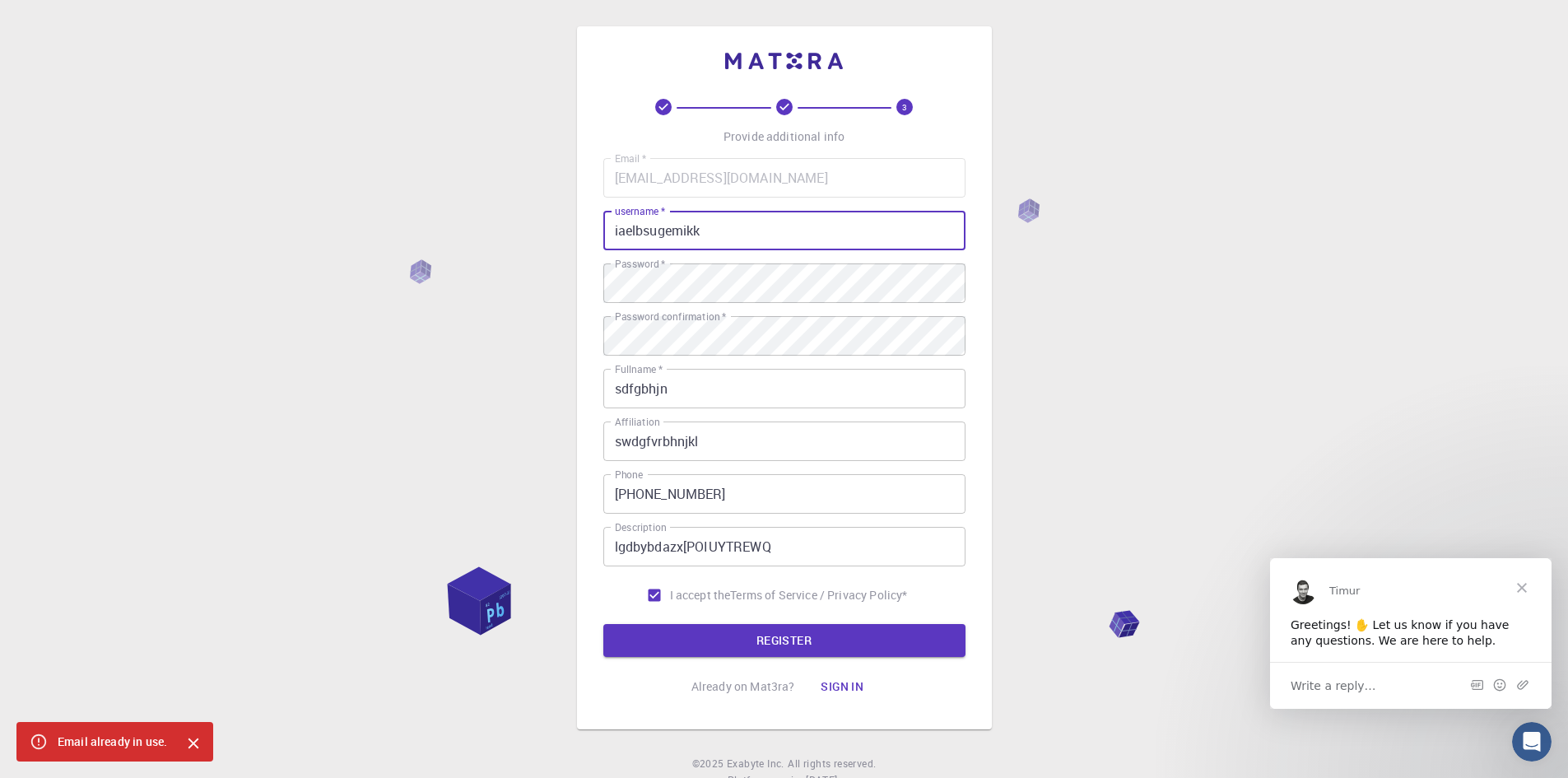
drag, startPoint x: 712, startPoint y: 224, endPoint x: 585, endPoint y: 216, distance: 127.3
click at [585, 216] on div "3 Provide additional info Email   * [EMAIL_ADDRESS][DOMAIN_NAME] Email   * user…" at bounding box center [784, 378] width 415 height 704
type input "s"
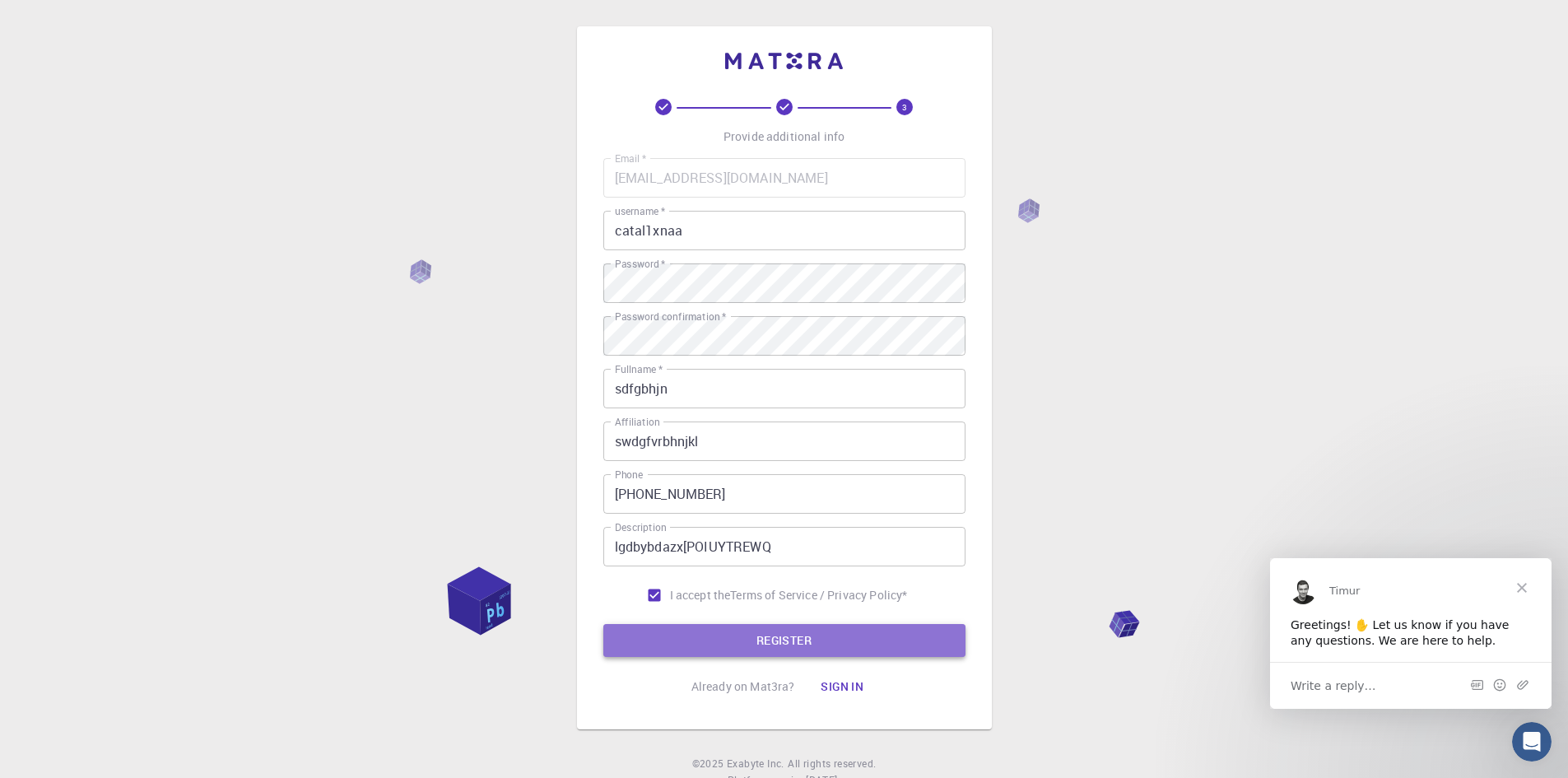
click at [933, 642] on button "REGISTER" at bounding box center [784, 641] width 362 height 33
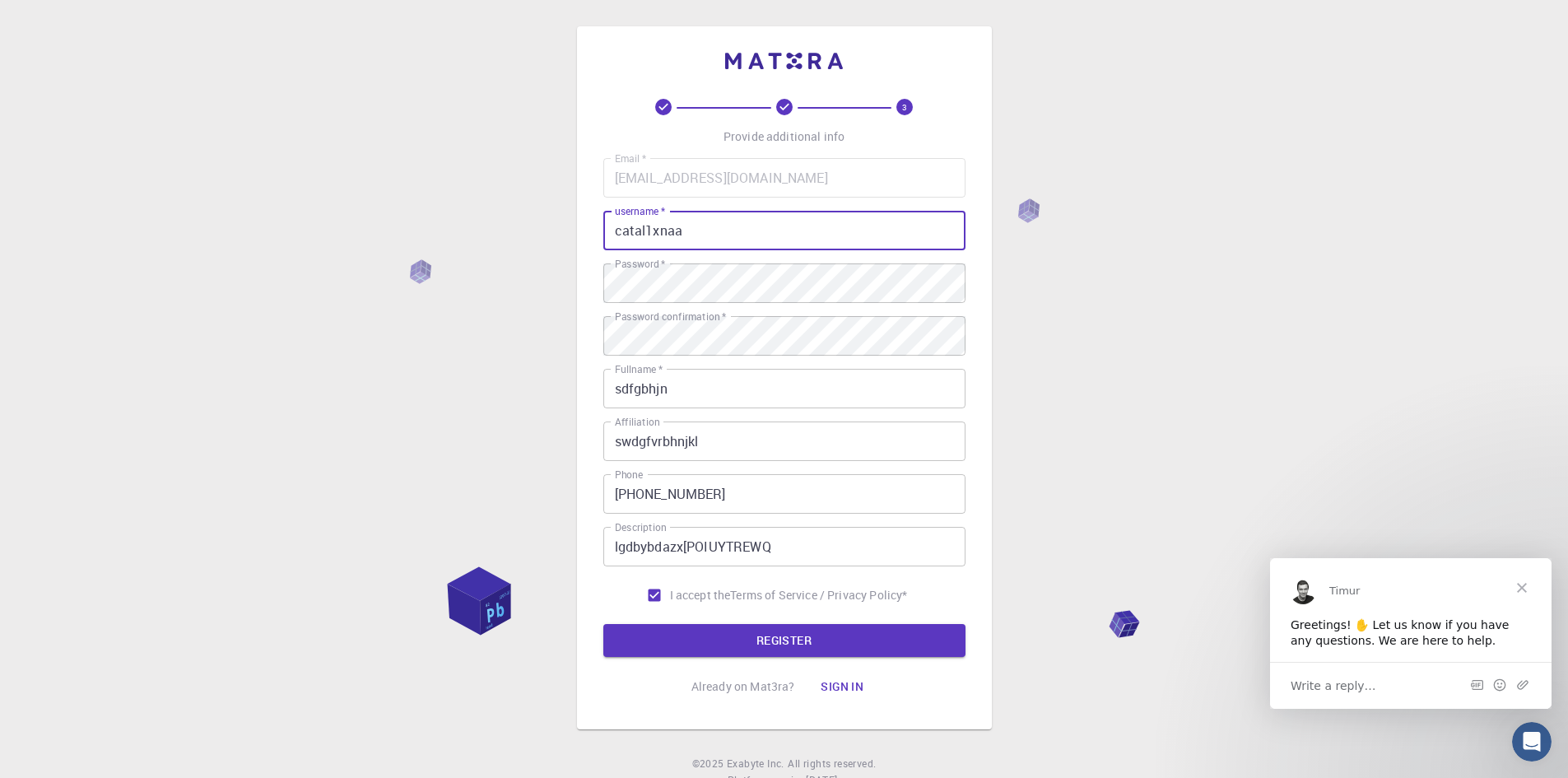
click at [685, 235] on input "catal1xnaa" at bounding box center [784, 231] width 362 height 40
type input "catal1xna"
click at [838, 688] on button "Sign in" at bounding box center [842, 686] width 69 height 33
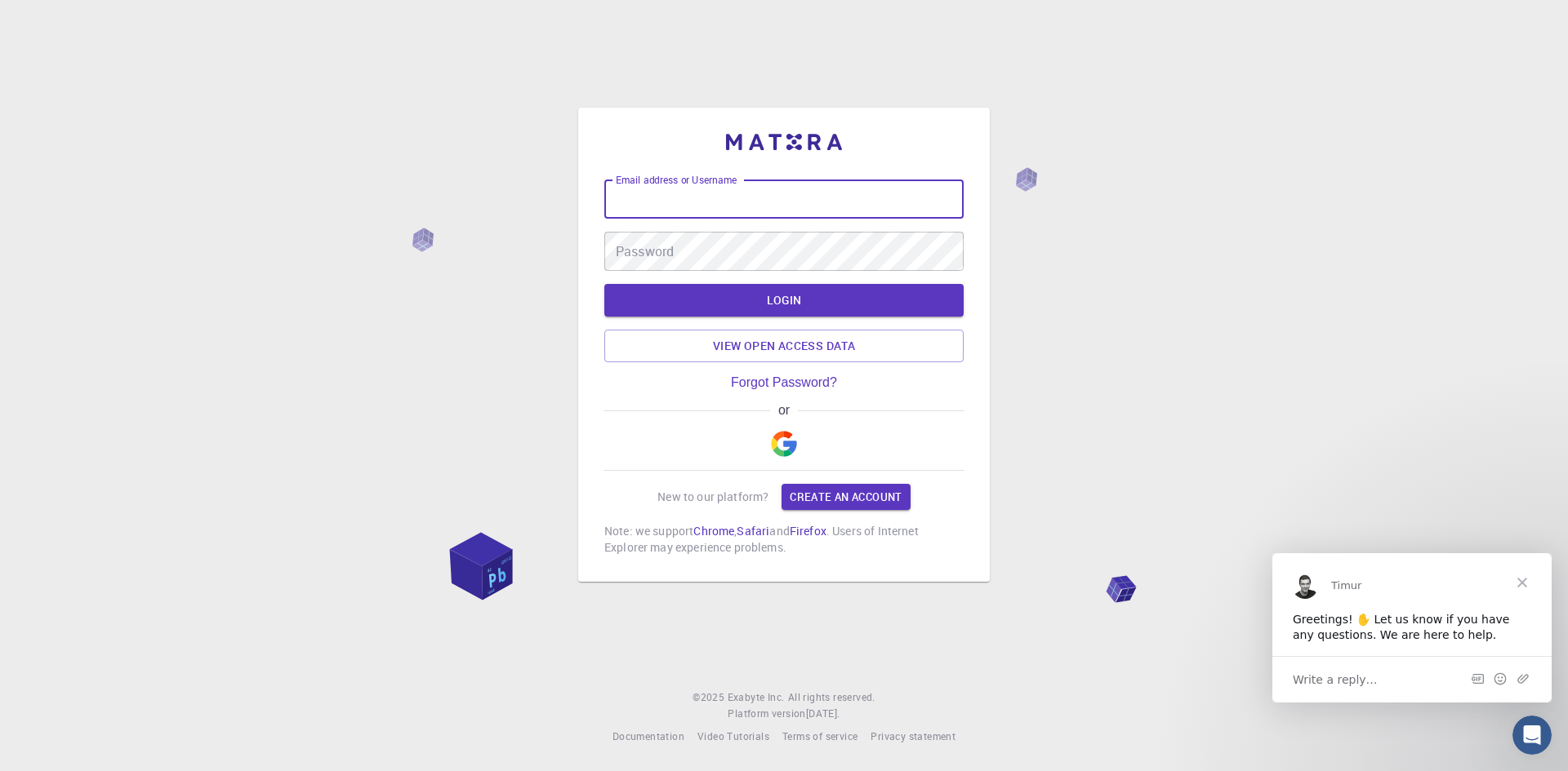
click at [707, 197] on input "Email address or Username" at bounding box center [784, 199] width 359 height 39
click at [781, 441] on img "button" at bounding box center [784, 444] width 27 height 27
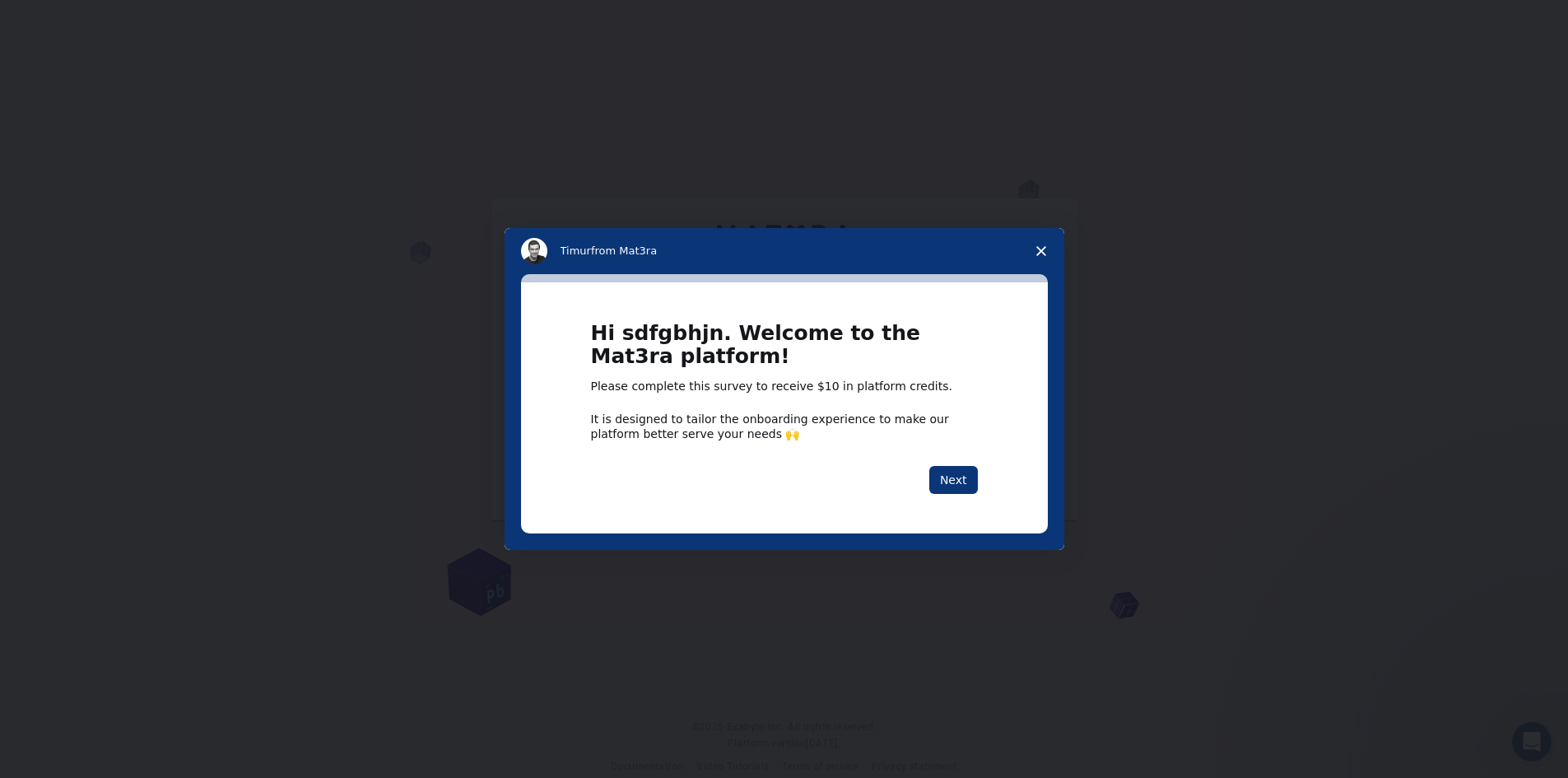
click at [1042, 252] on polygon "Close survey" at bounding box center [1041, 250] width 9 height 9
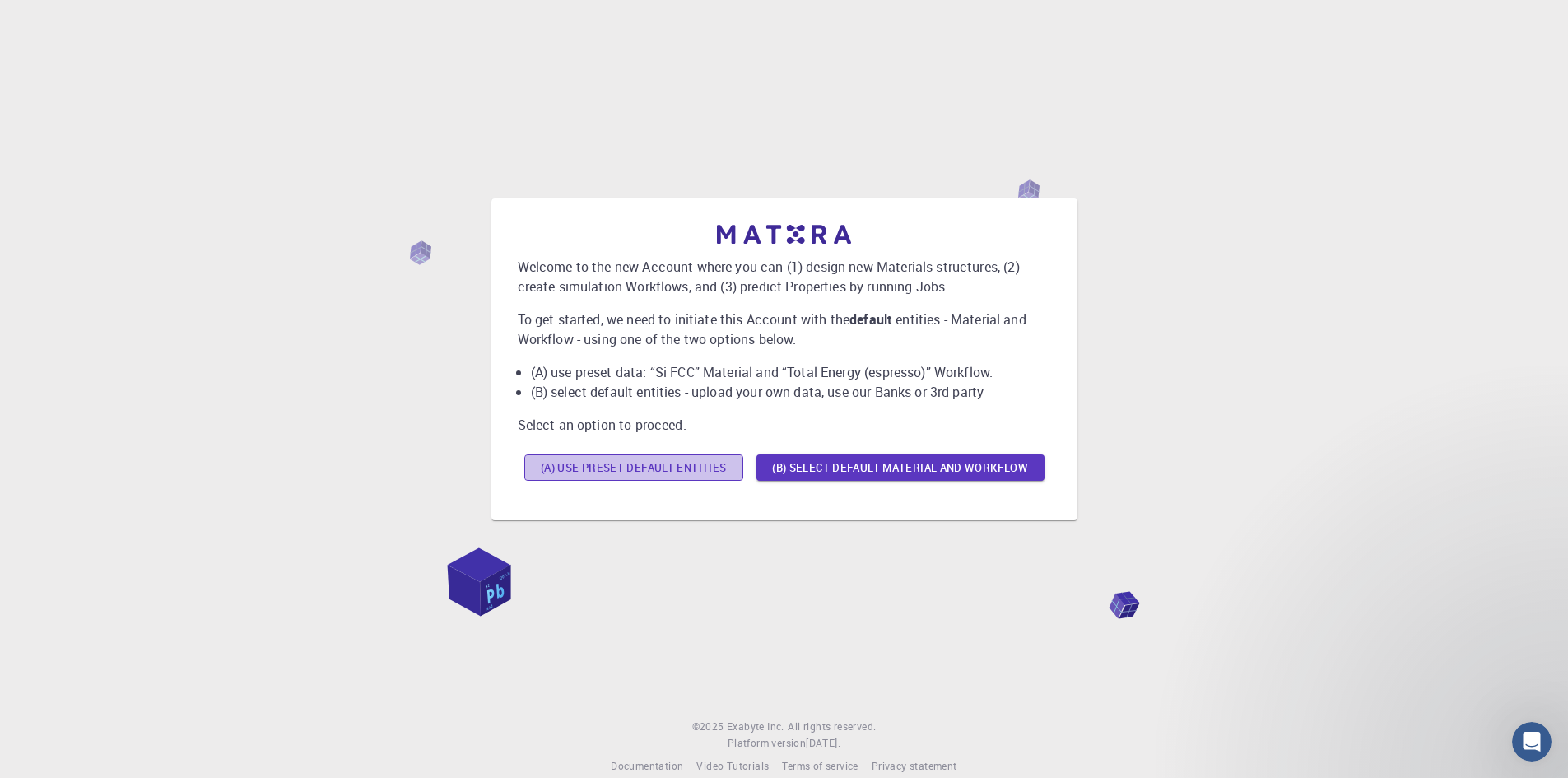
click at [700, 468] on button "(A) Use preset default entities" at bounding box center [634, 468] width 219 height 27
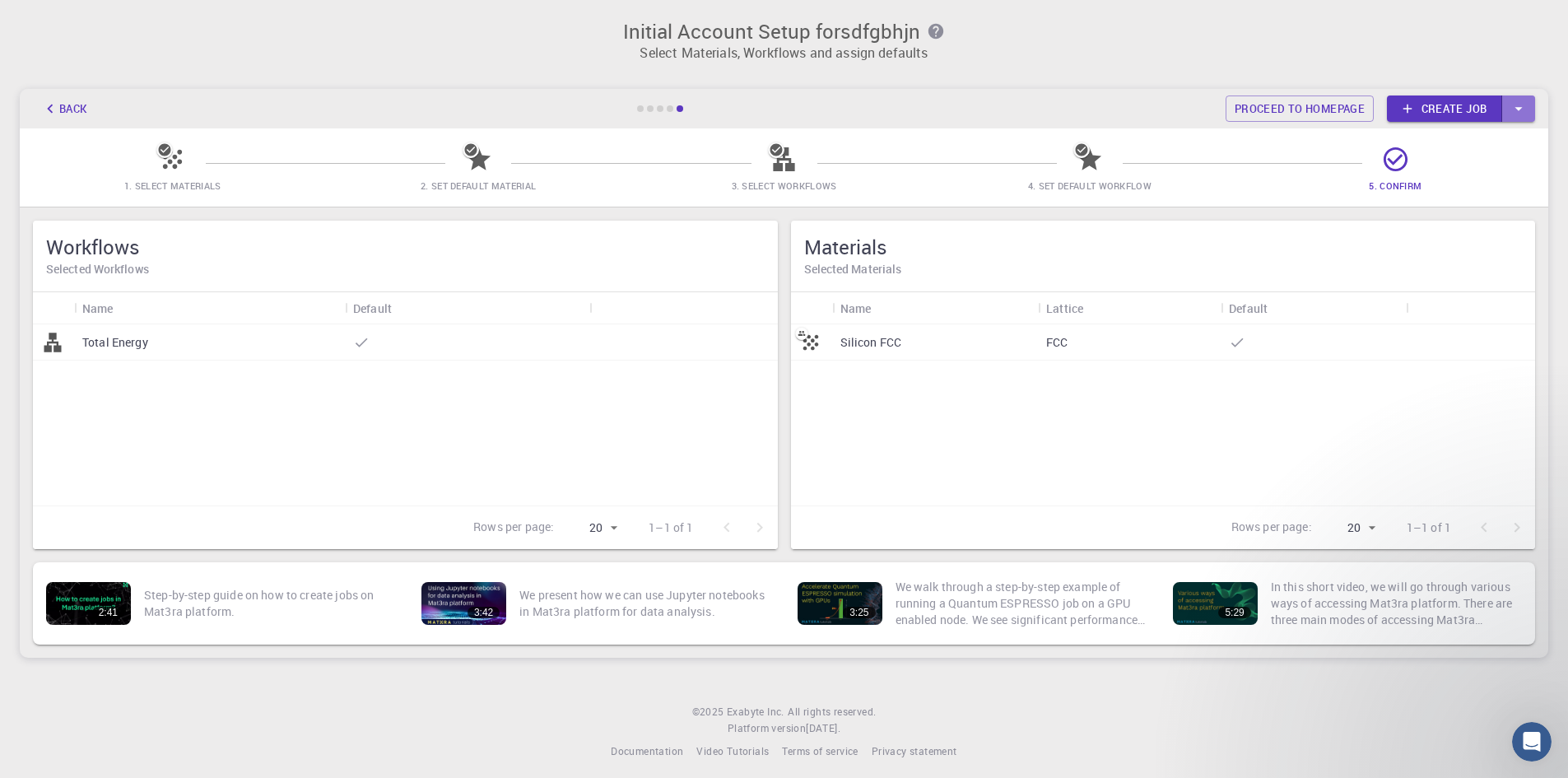
click at [1514, 109] on icon "button" at bounding box center [1519, 108] width 18 height 18
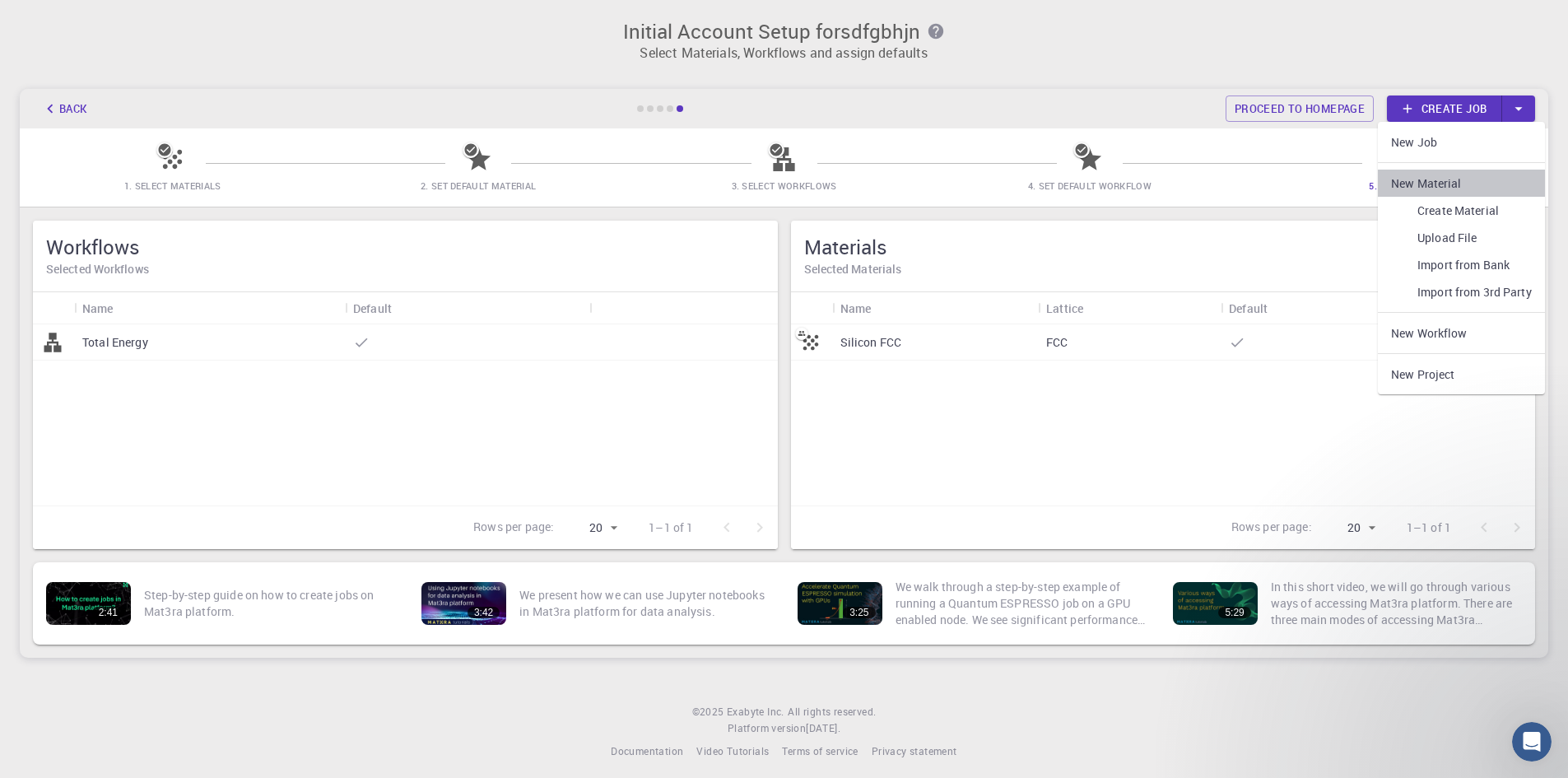
click at [1428, 191] on li "New Material" at bounding box center [1462, 183] width 167 height 27
click at [1442, 211] on link "Create Material" at bounding box center [1462, 210] width 167 height 27
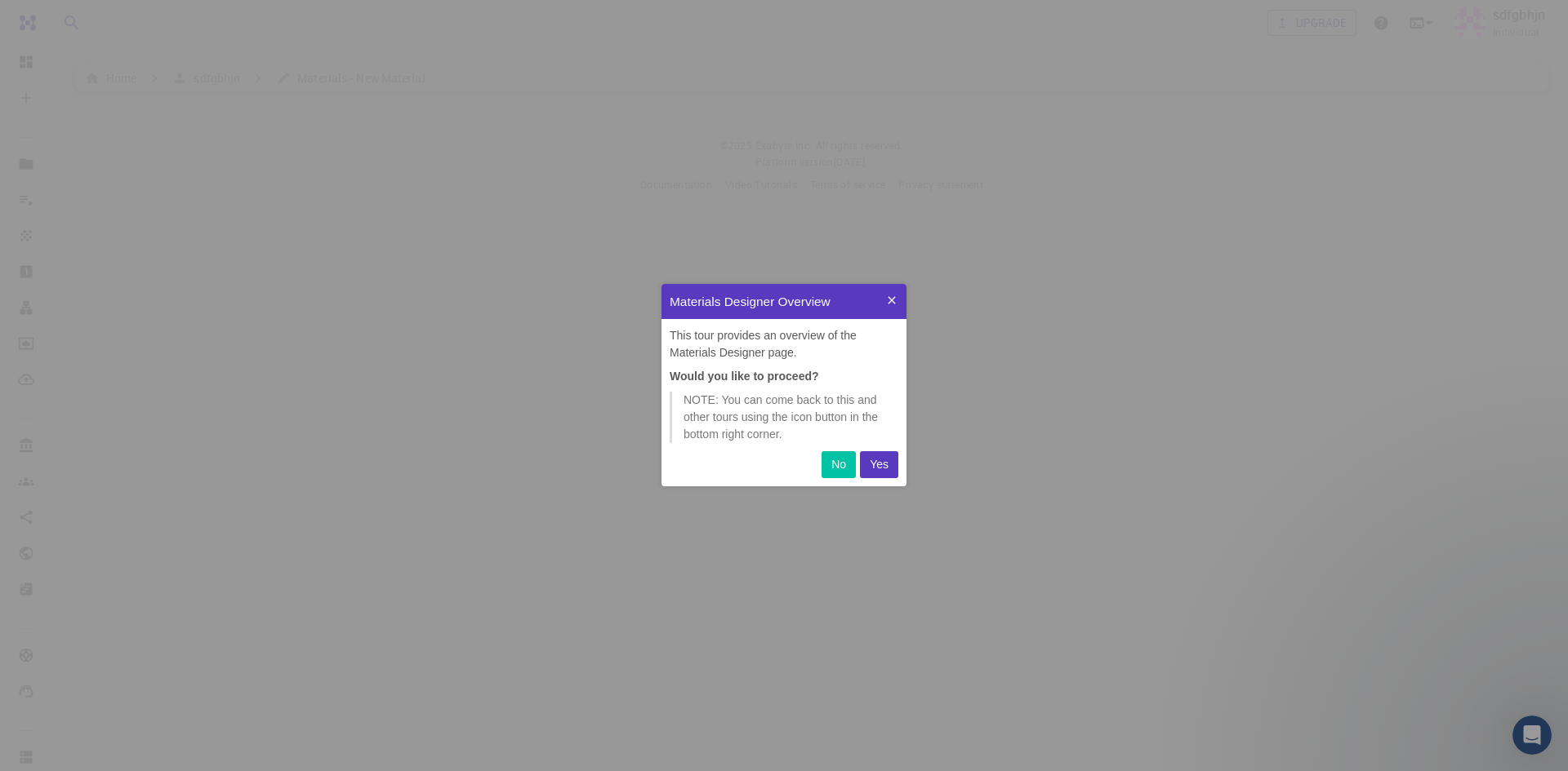
scroll to position [190, 233]
click at [870, 472] on p "Yes" at bounding box center [879, 465] width 19 height 17
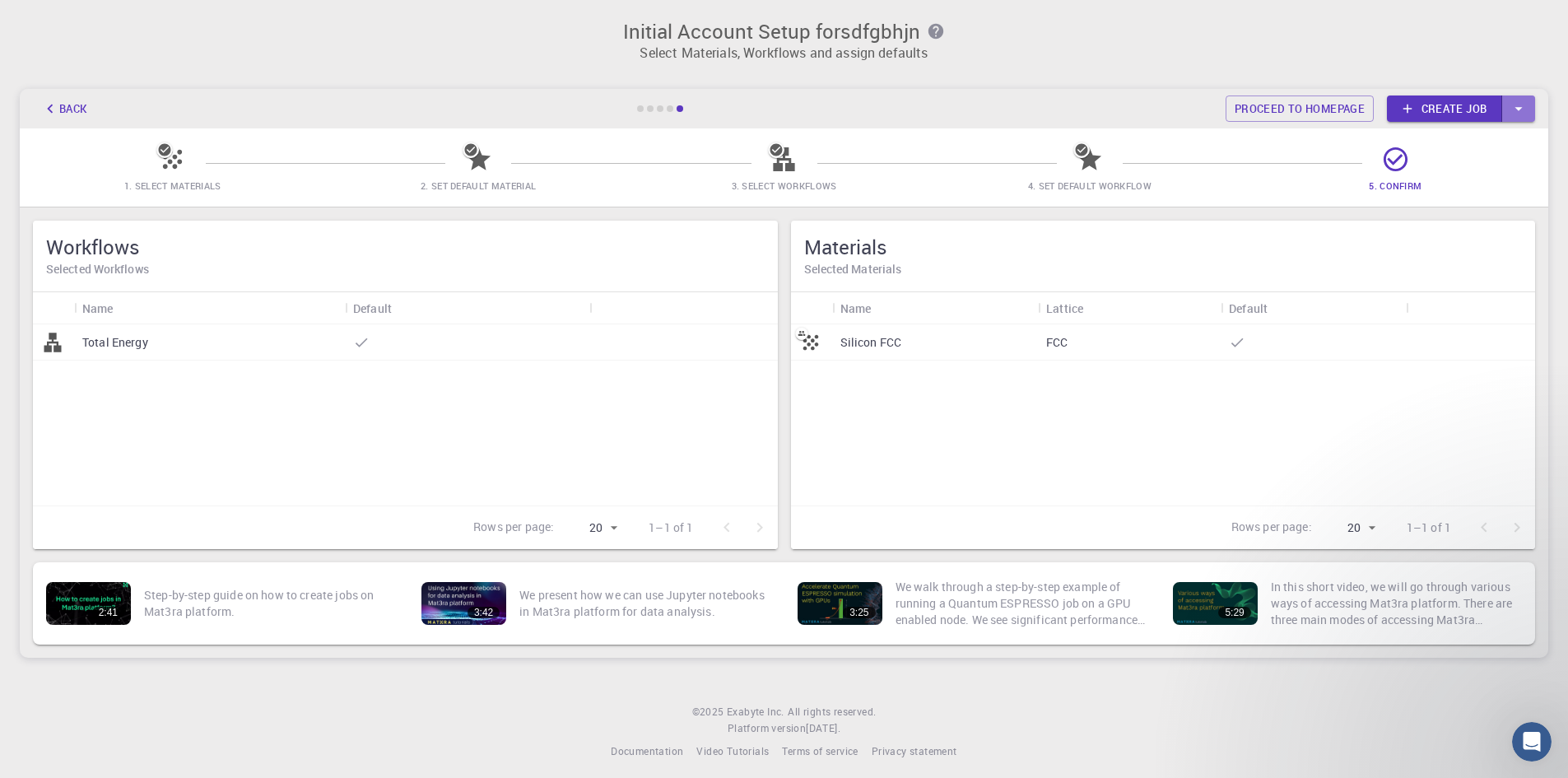
click at [1520, 114] on icon "button" at bounding box center [1519, 108] width 18 height 18
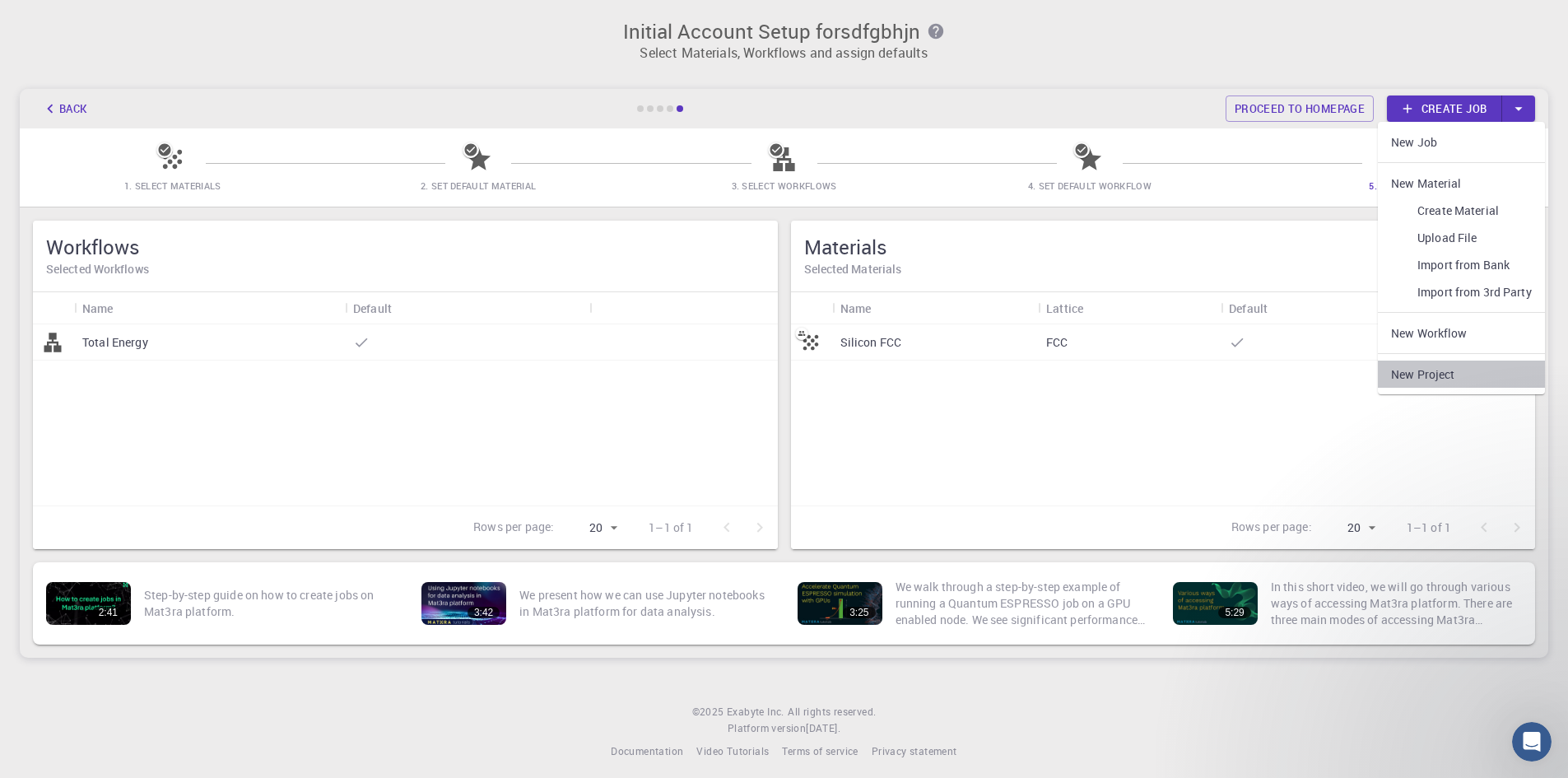
click at [1431, 376] on link "New Project" at bounding box center [1462, 374] width 167 height 27
